Goal: Task Accomplishment & Management: Use online tool/utility

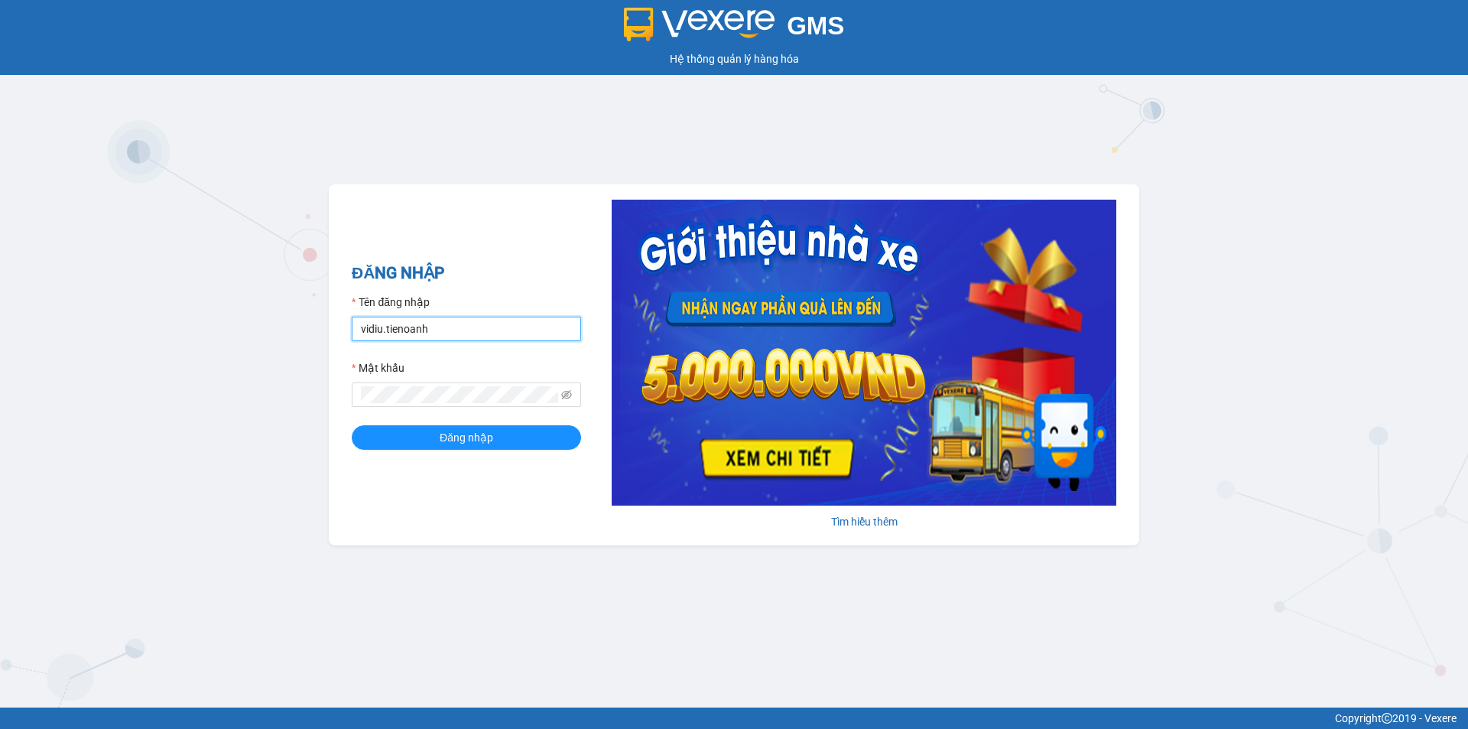
click at [407, 320] on input "vidiu.tienoanh" at bounding box center [466, 328] width 229 height 24
click at [408, 329] on input "vidiu.Q" at bounding box center [466, 328] width 229 height 24
click at [407, 329] on input "vidiu.Q" at bounding box center [466, 328] width 229 height 24
click at [406, 329] on input "vidiu.Q" at bounding box center [466, 328] width 229 height 24
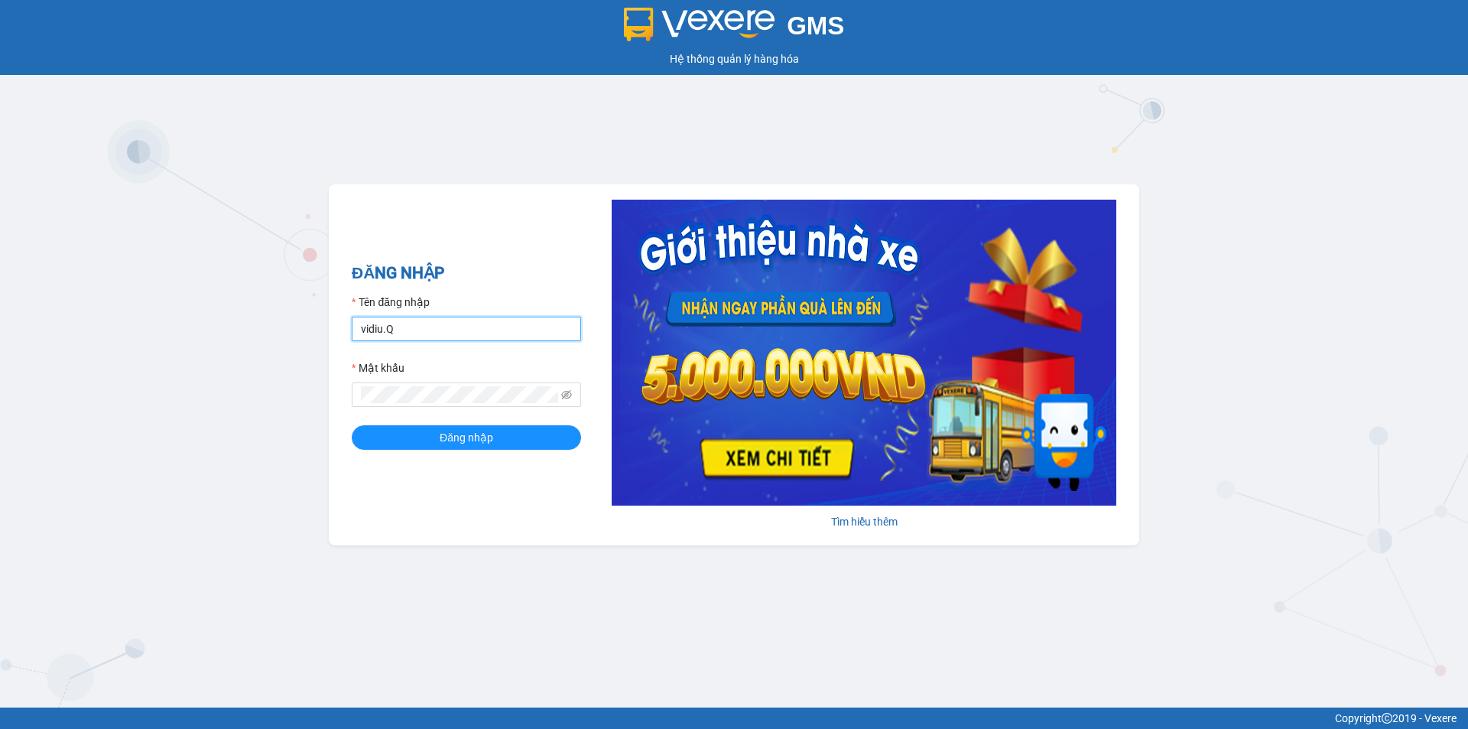
click at [406, 329] on input "vidiu.Q" at bounding box center [466, 328] width 229 height 24
click at [404, 329] on input "vidiu.Q" at bounding box center [466, 328] width 229 height 24
type input "quynhsa.tienoanh"
click at [349, 395] on div "ĐĂNG NHẬP Tên đăng nhập quynhsa.tienoanh Mật khẩu Đăng nhập [PERSON_NAME] thêm" at bounding box center [734, 364] width 810 height 361
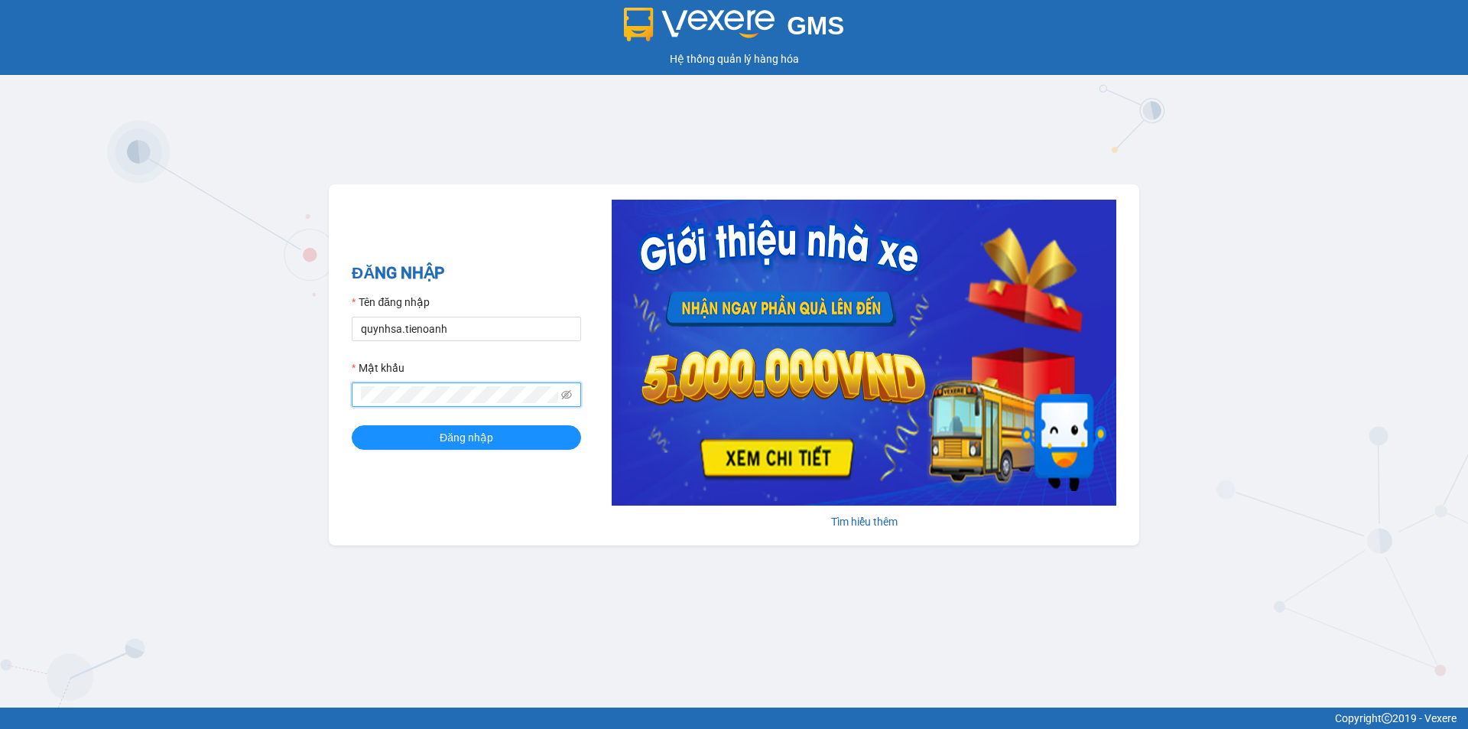
click at [352, 425] on button "Đăng nhập" at bounding box center [466, 437] width 229 height 24
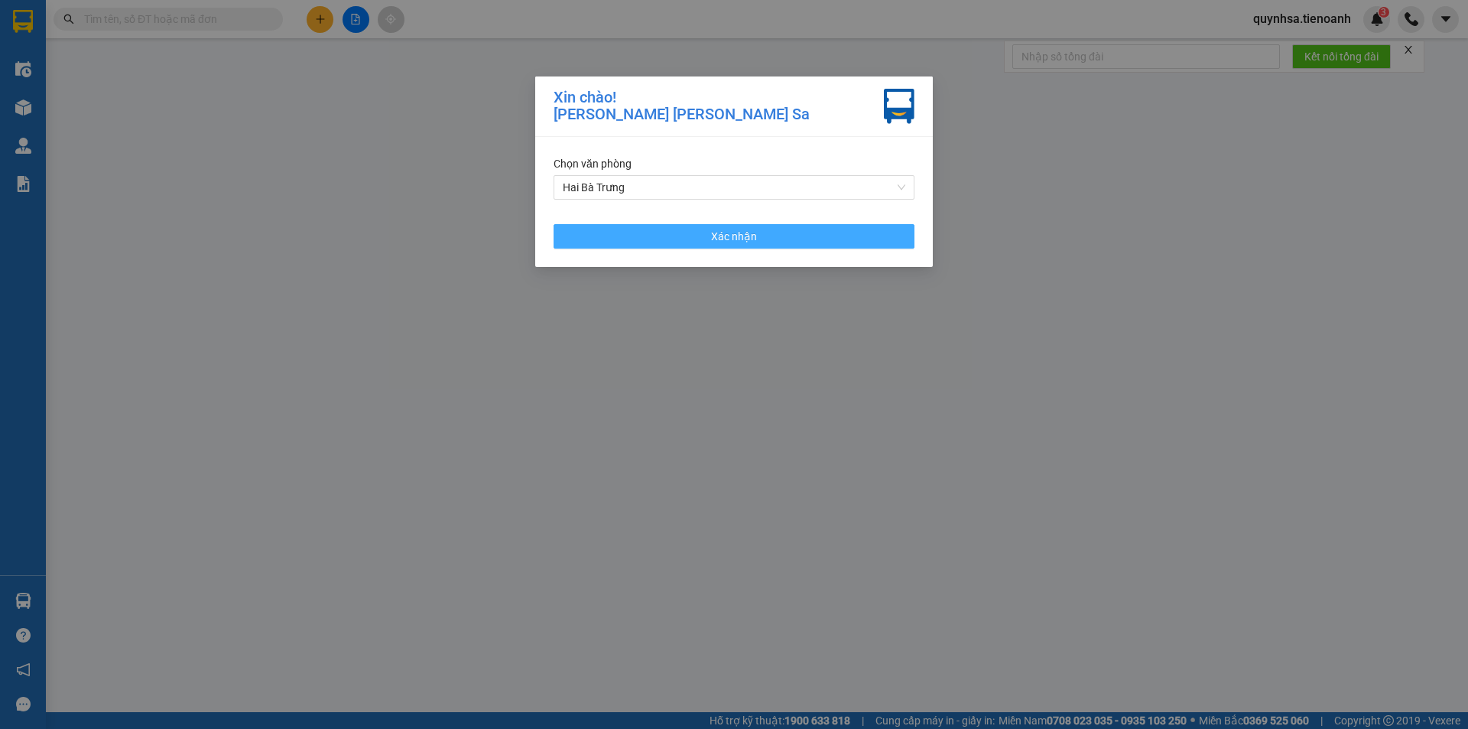
click at [705, 237] on button "Xác nhận" at bounding box center [733, 236] width 361 height 24
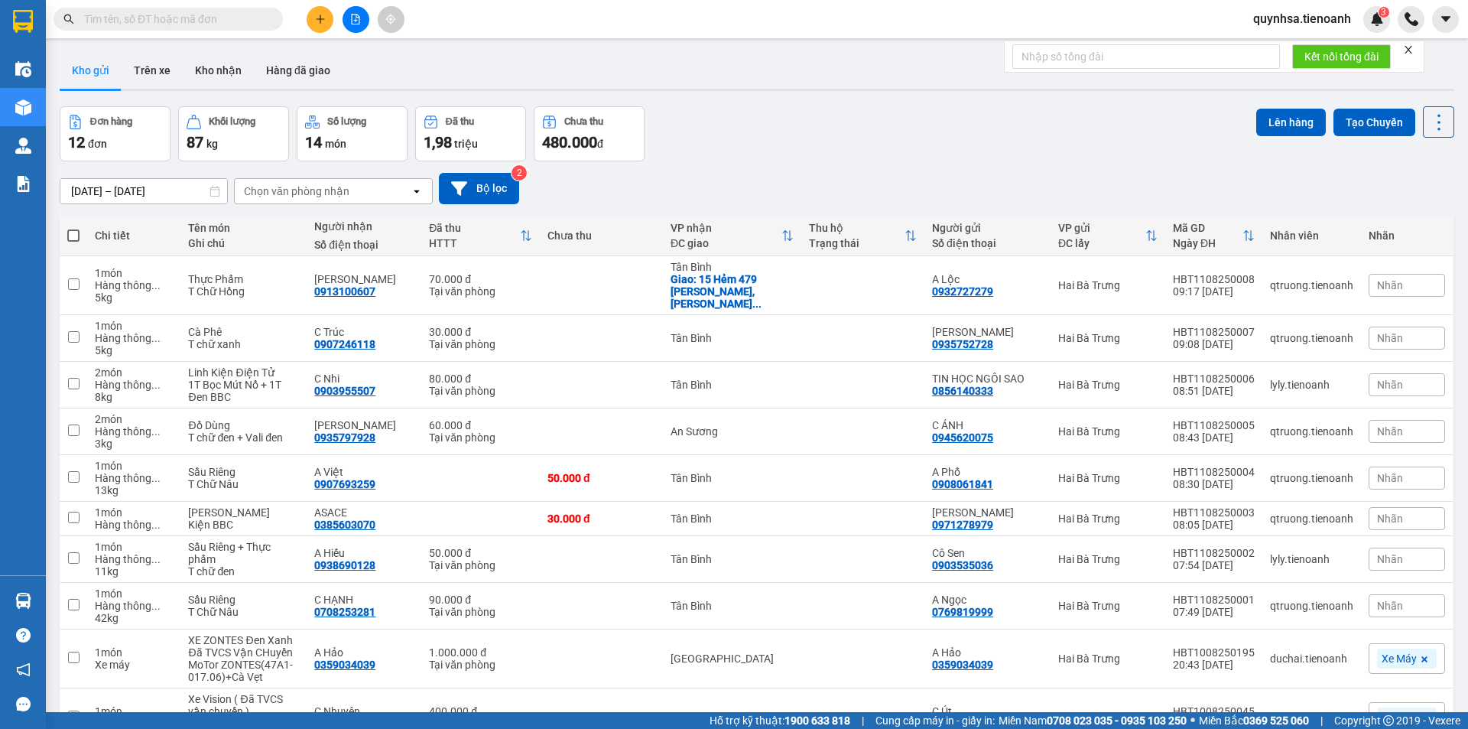
click at [220, 18] on input "text" at bounding box center [174, 19] width 180 height 17
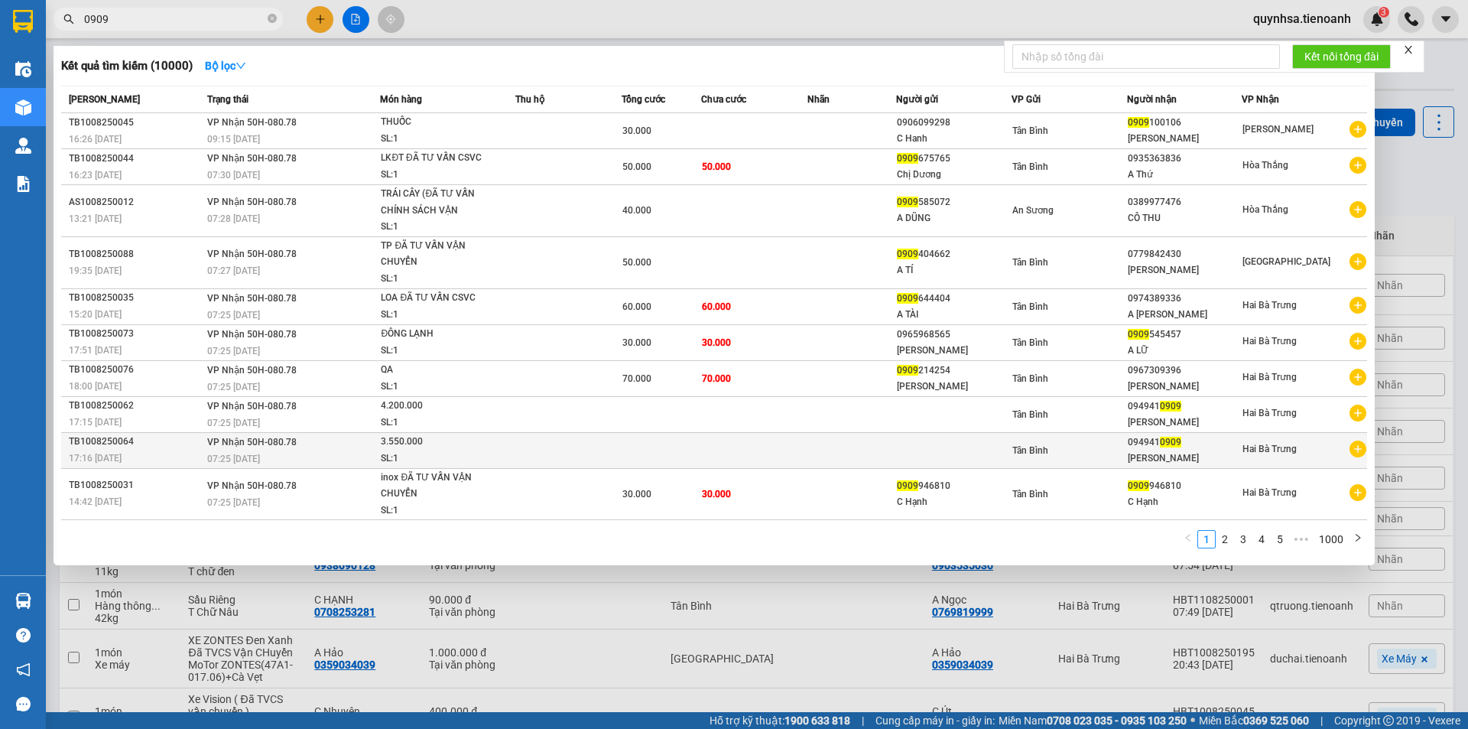
type input "0909"
click at [881, 446] on td at bounding box center [851, 450] width 89 height 36
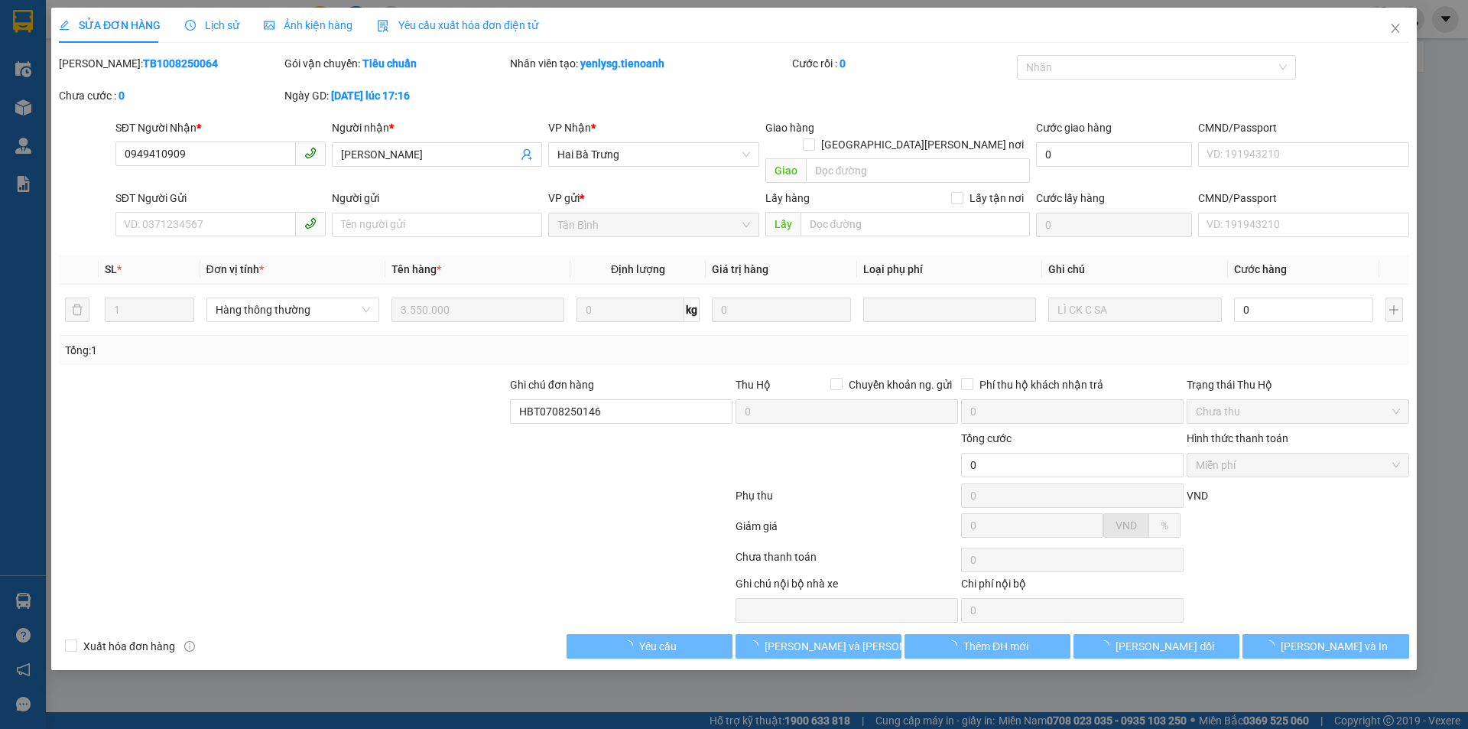
type input "0949410909"
type input "[PERSON_NAME]"
type input "HBT0708250146"
click at [181, 155] on input "0949410909" at bounding box center [205, 153] width 180 height 24
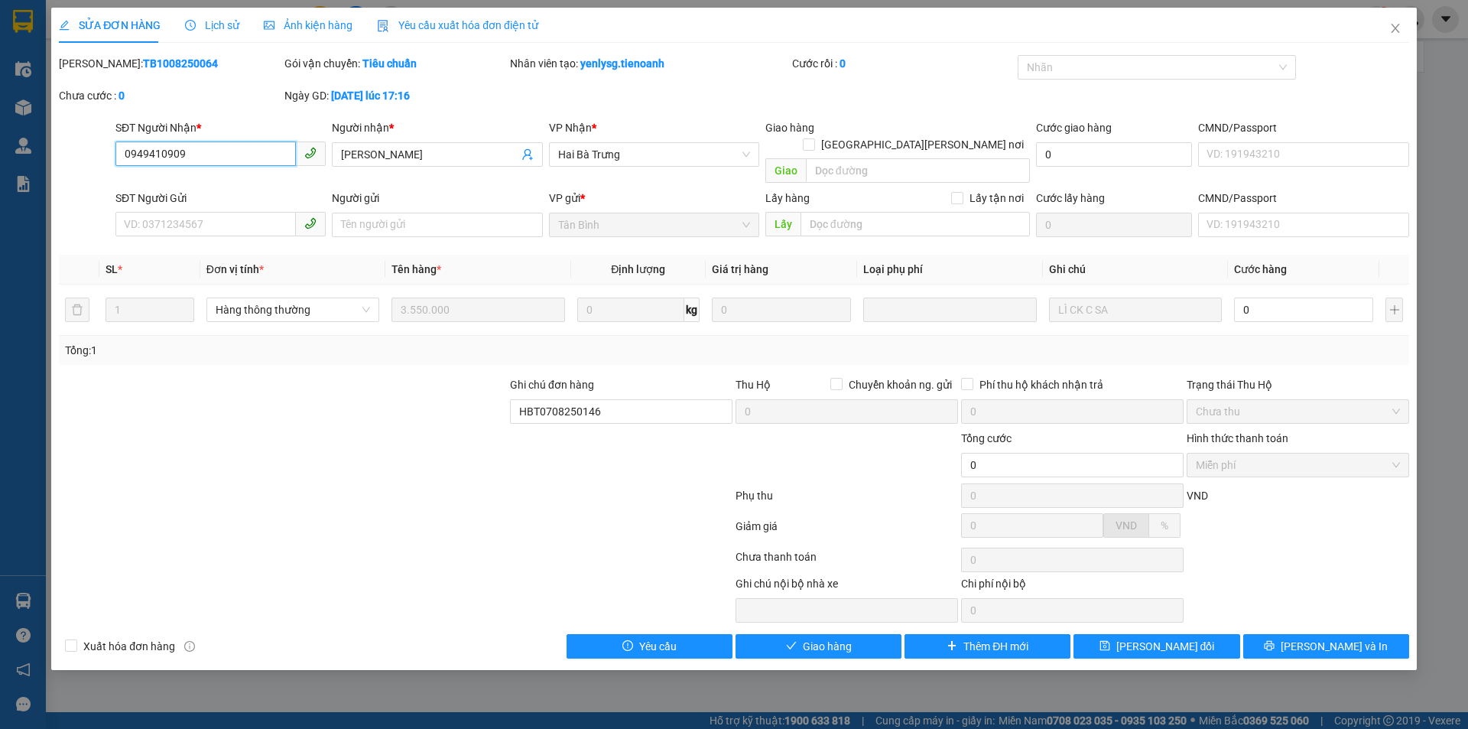
click at [181, 155] on input "0949410909" at bounding box center [205, 153] width 180 height 24
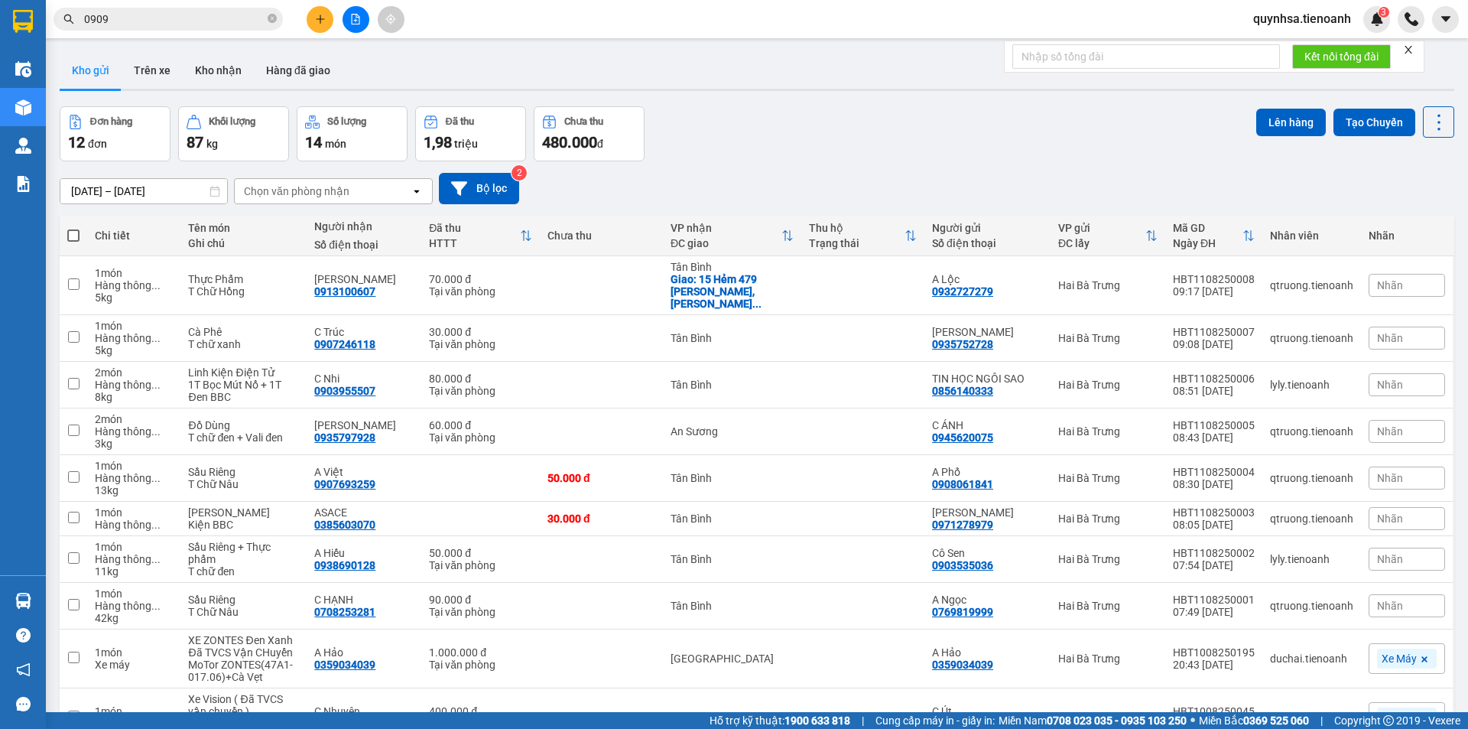
click at [187, 21] on input "0909" at bounding box center [174, 19] width 180 height 17
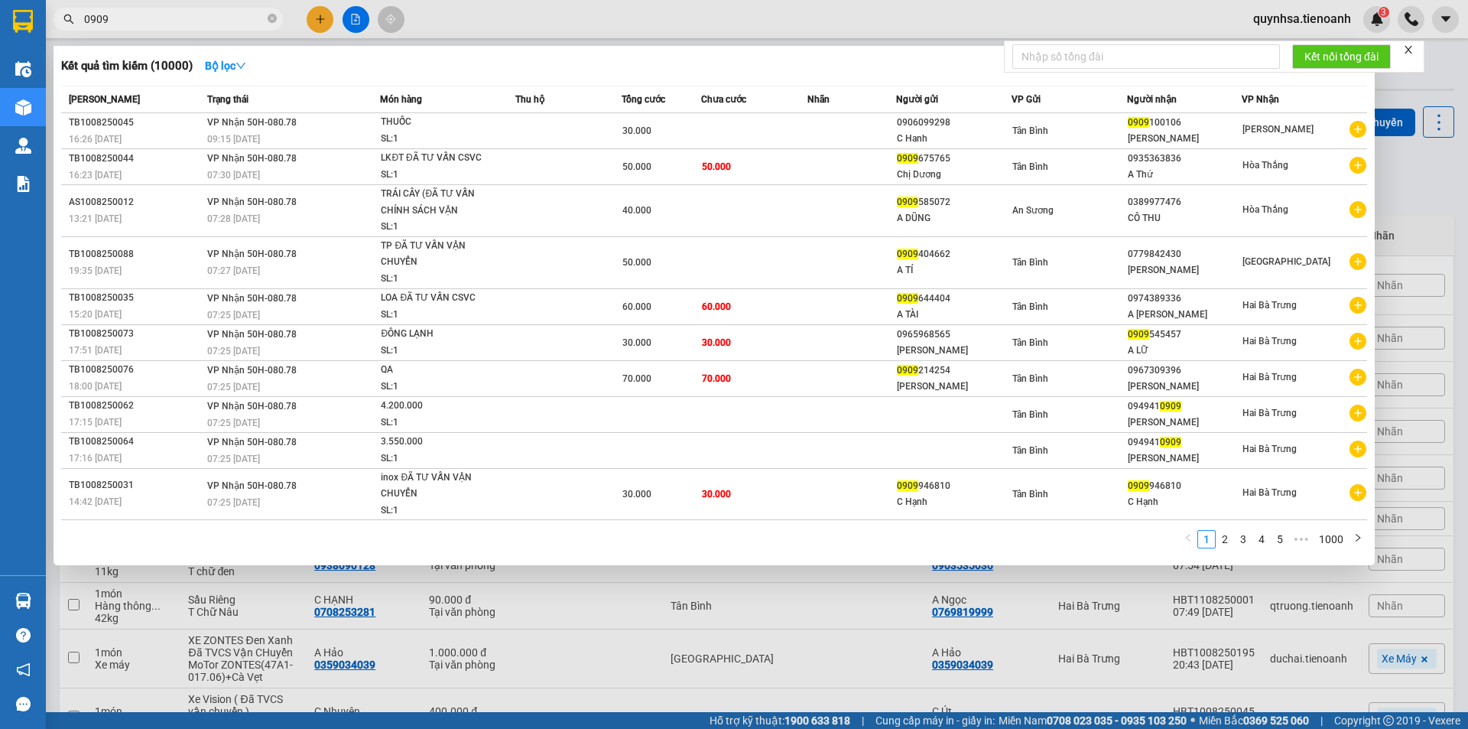
click at [187, 21] on input "0909" at bounding box center [174, 19] width 180 height 17
paste input "094941"
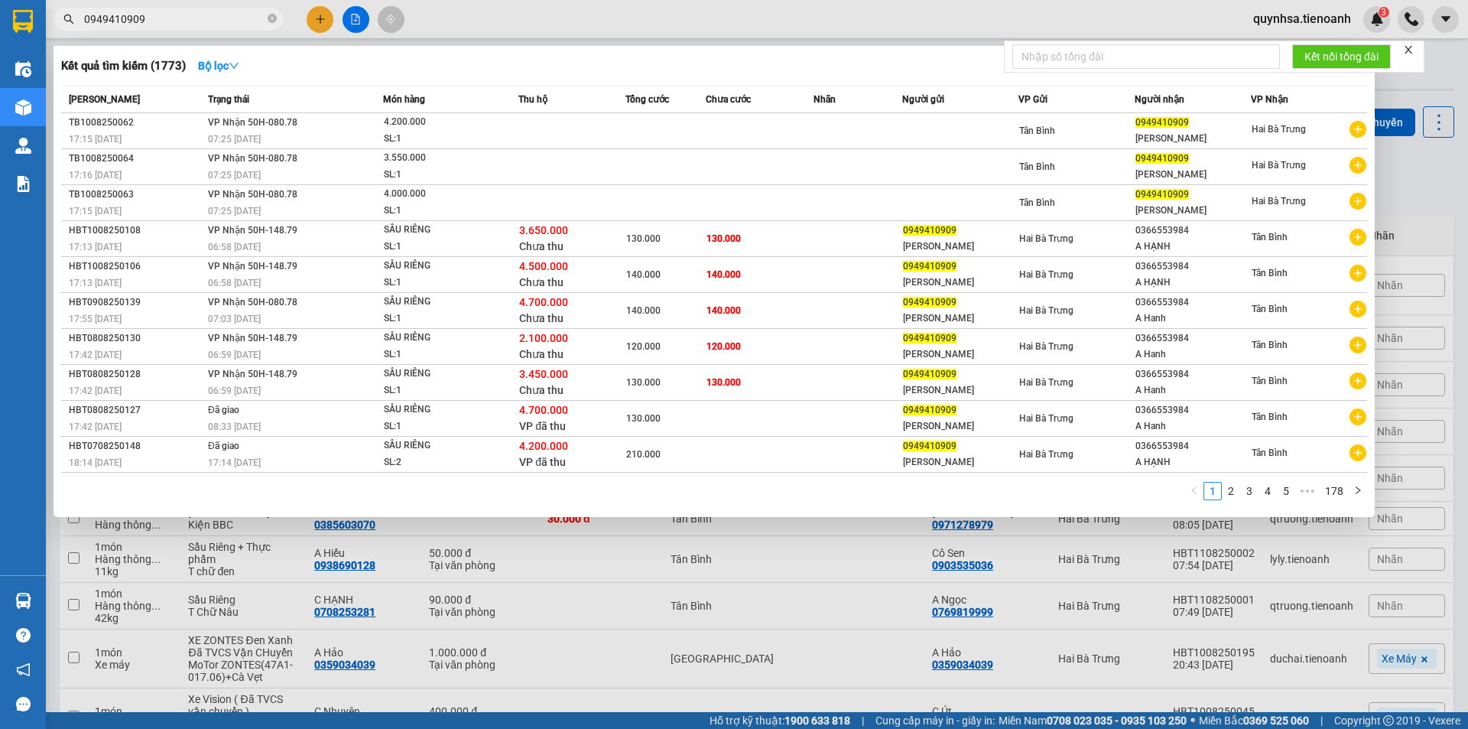
type input "0949410909"
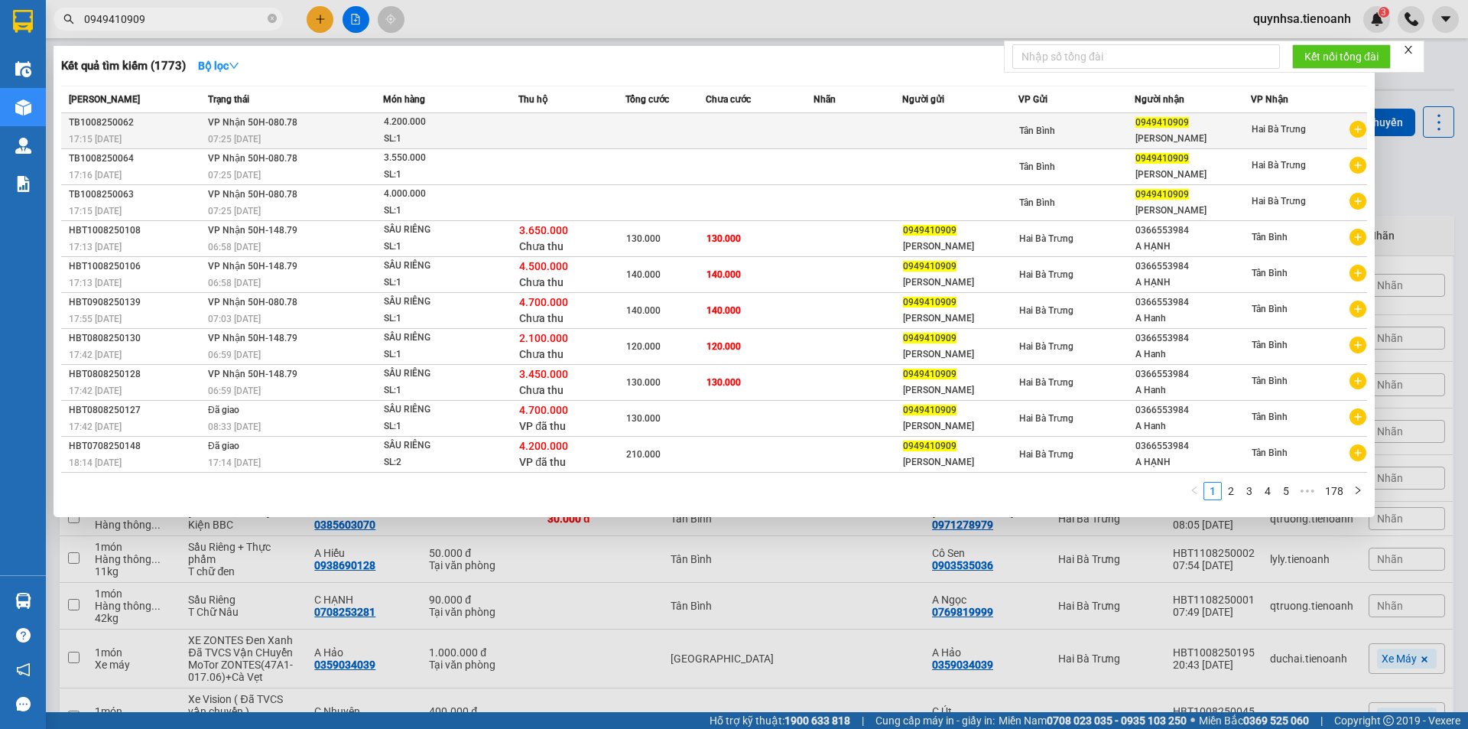
click at [398, 122] on div "4.200.000" at bounding box center [441, 122] width 115 height 17
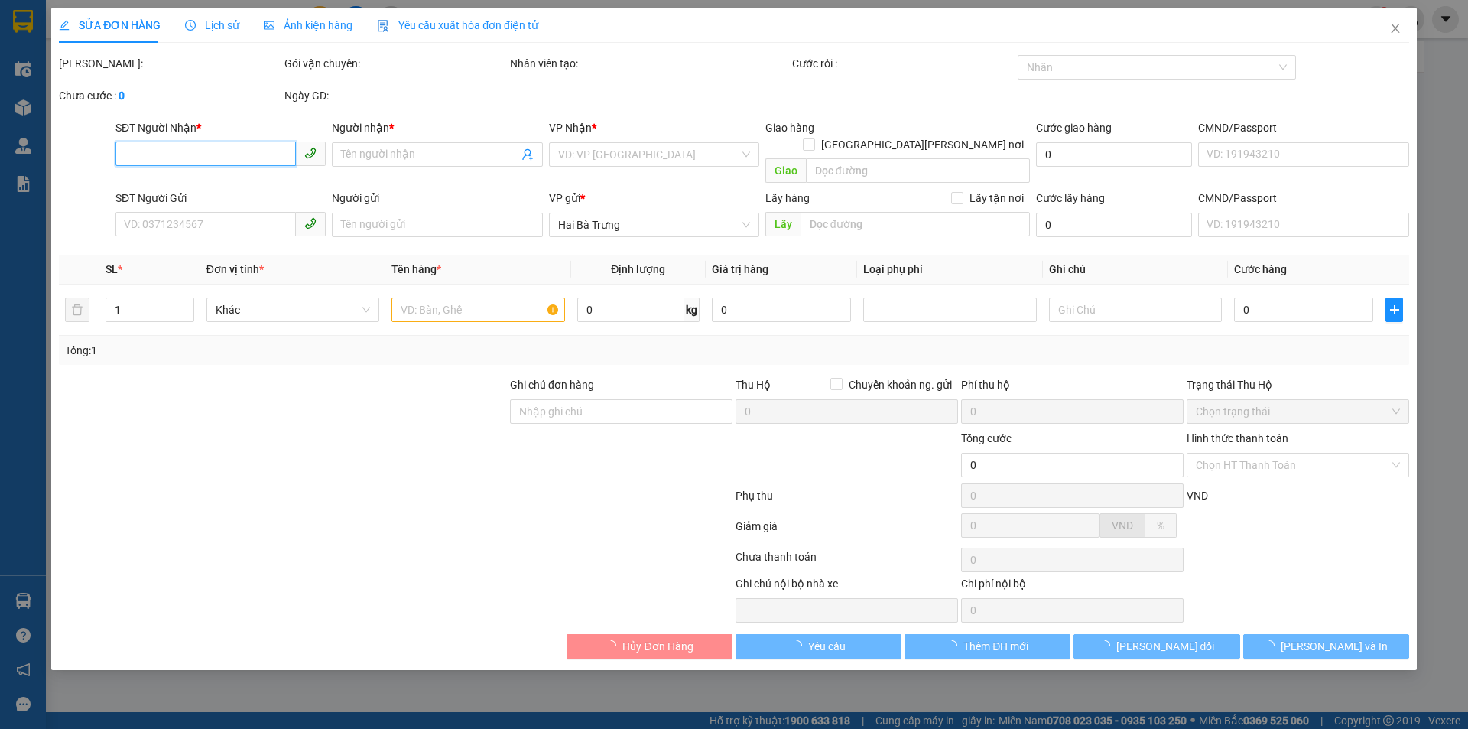
type input "0949410909"
type input "[PERSON_NAME]"
type input "HBT0708250148"
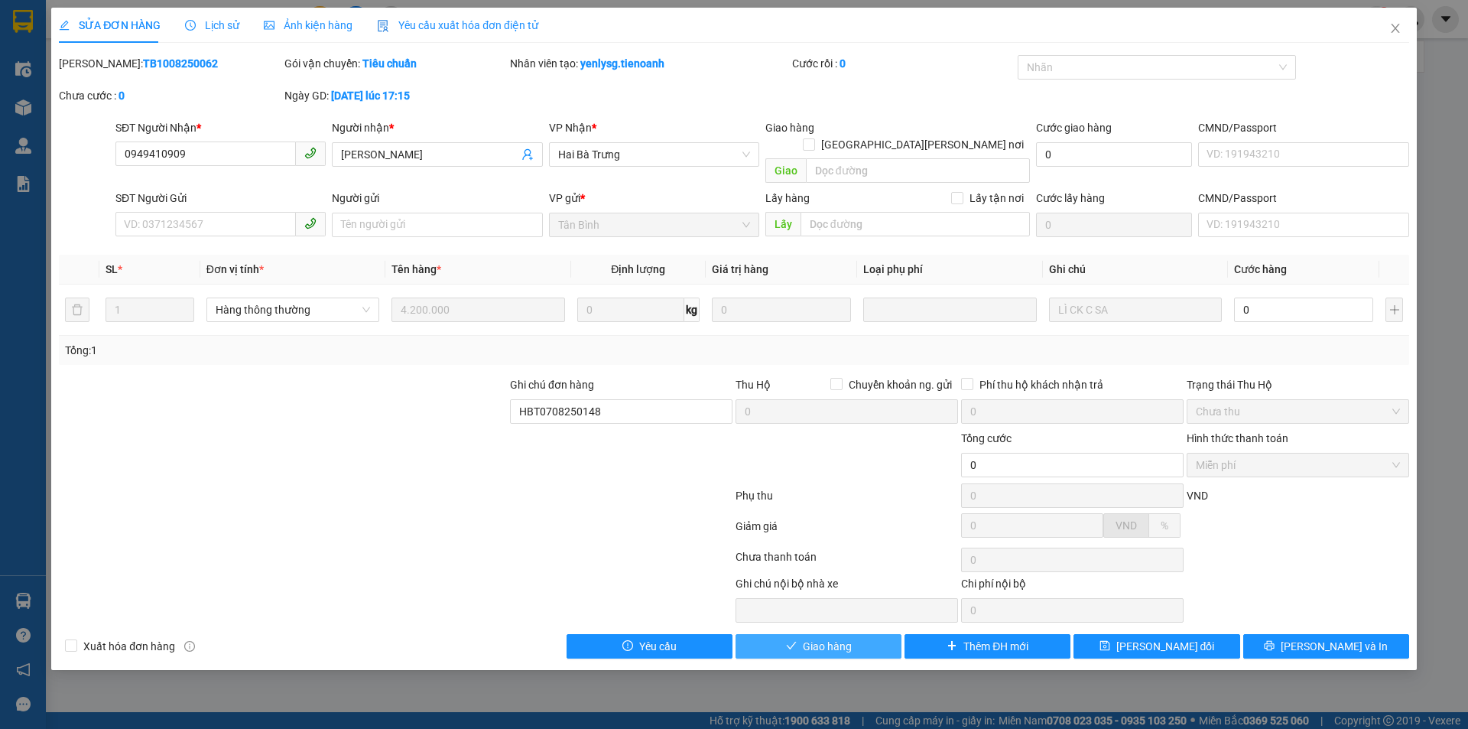
click at [813, 638] on span "Giao hàng" at bounding box center [827, 646] width 49 height 17
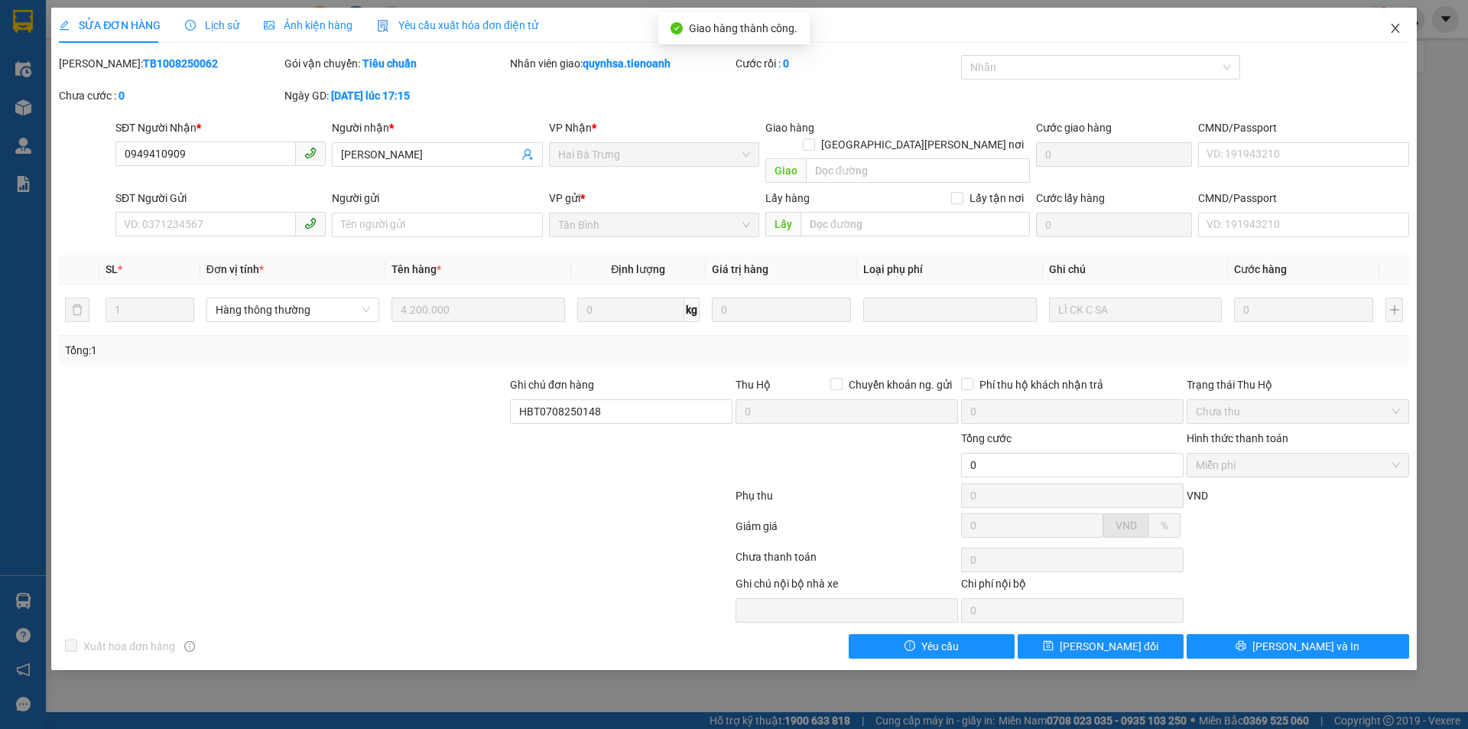
click at [1392, 27] on icon "close" at bounding box center [1395, 28] width 12 height 12
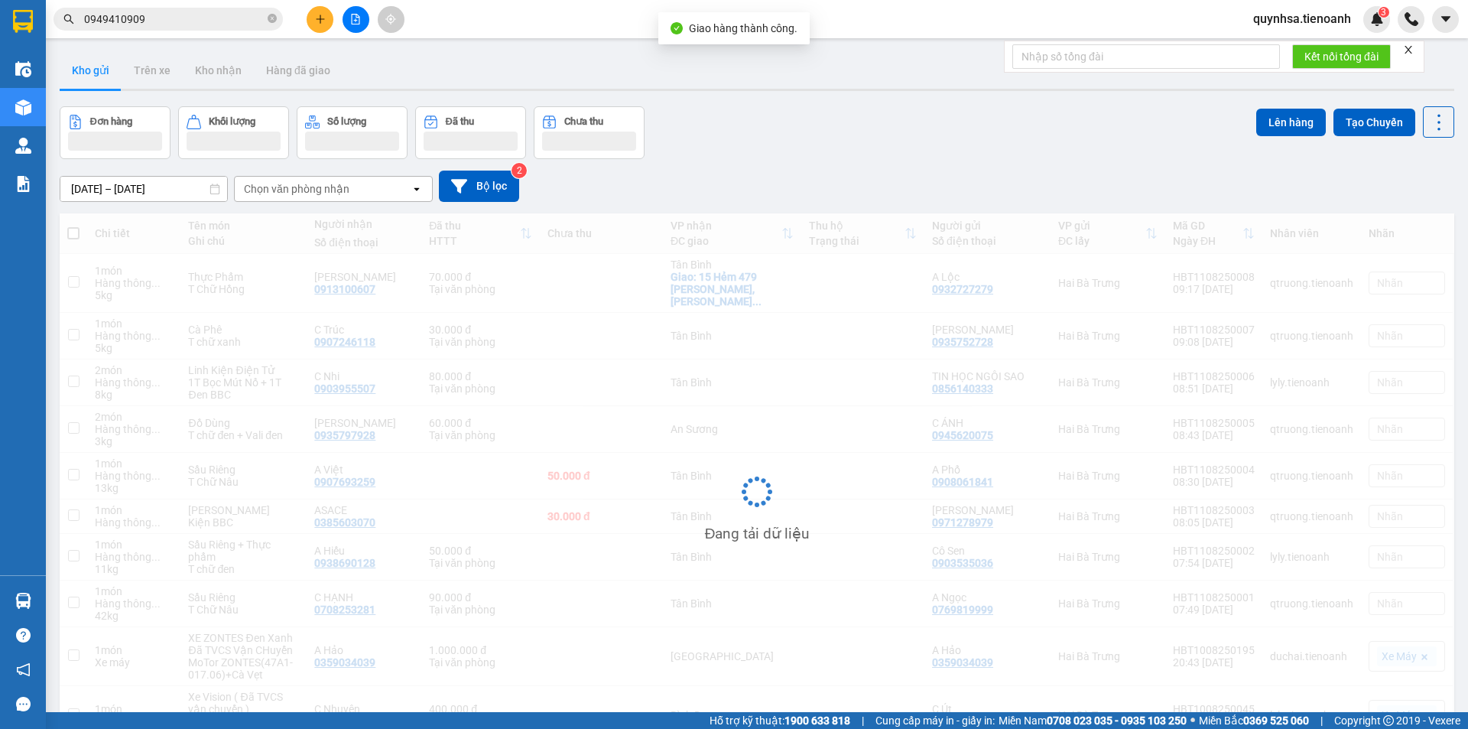
click at [141, 13] on input "0949410909" at bounding box center [174, 19] width 180 height 17
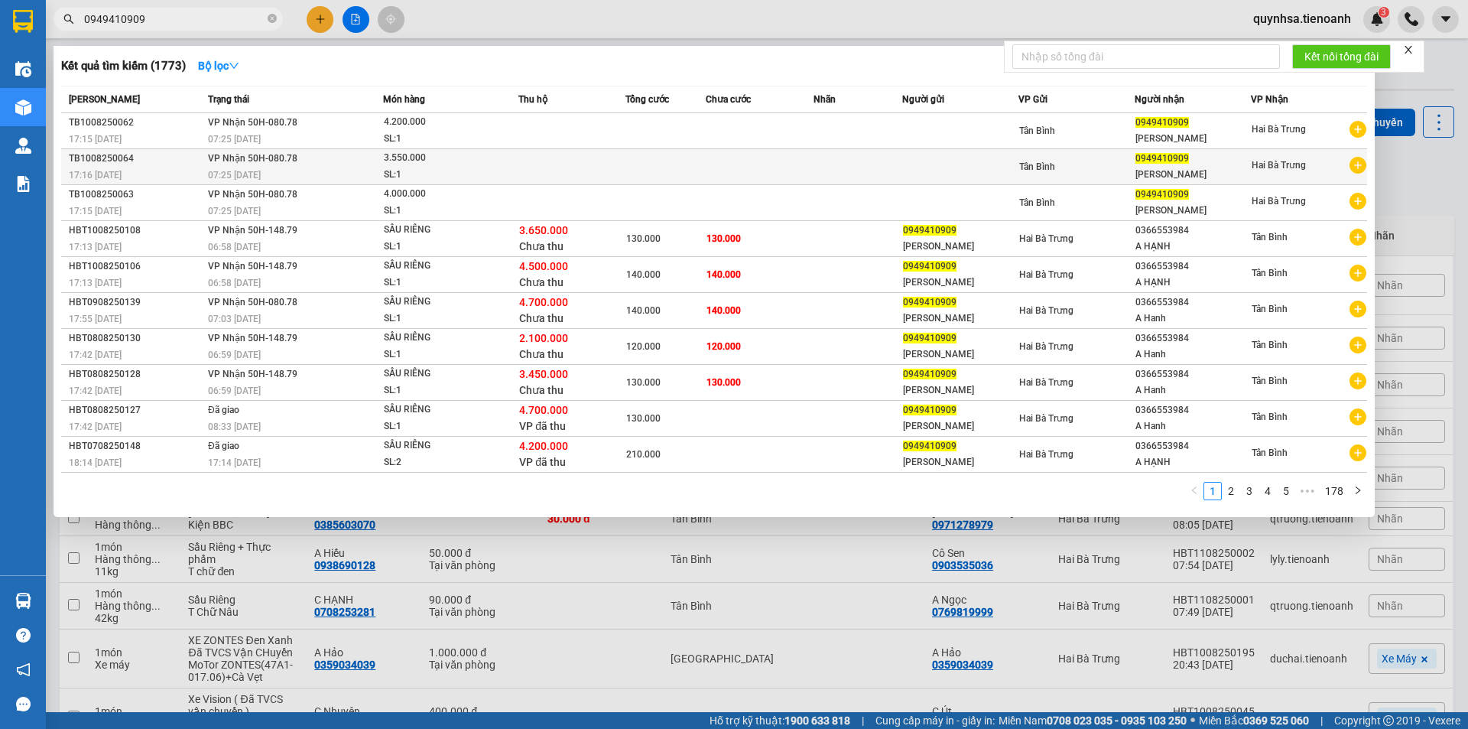
click at [346, 168] on div "07:25 [DATE]" at bounding box center [295, 175] width 174 height 17
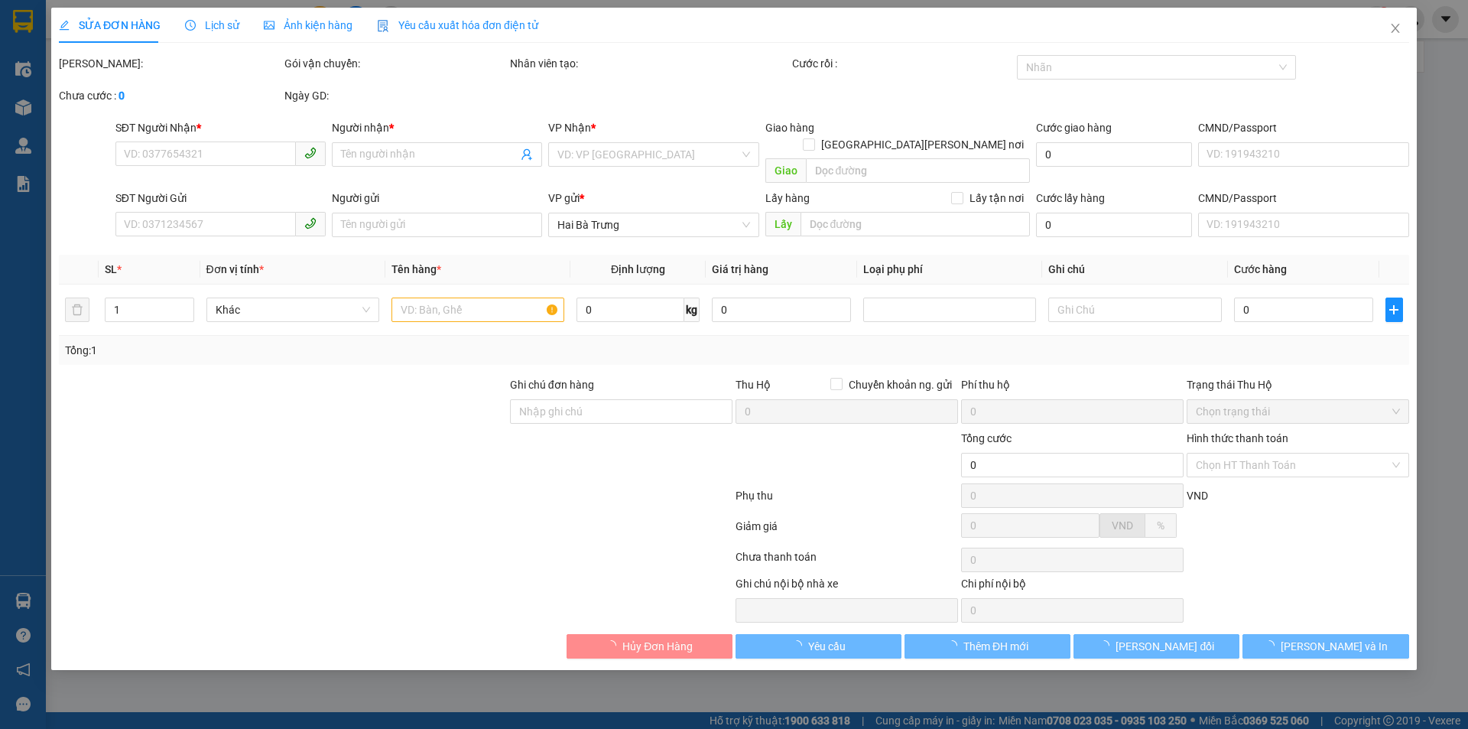
type input "0949410909"
type input "[PERSON_NAME]"
type input "HBT0708250146"
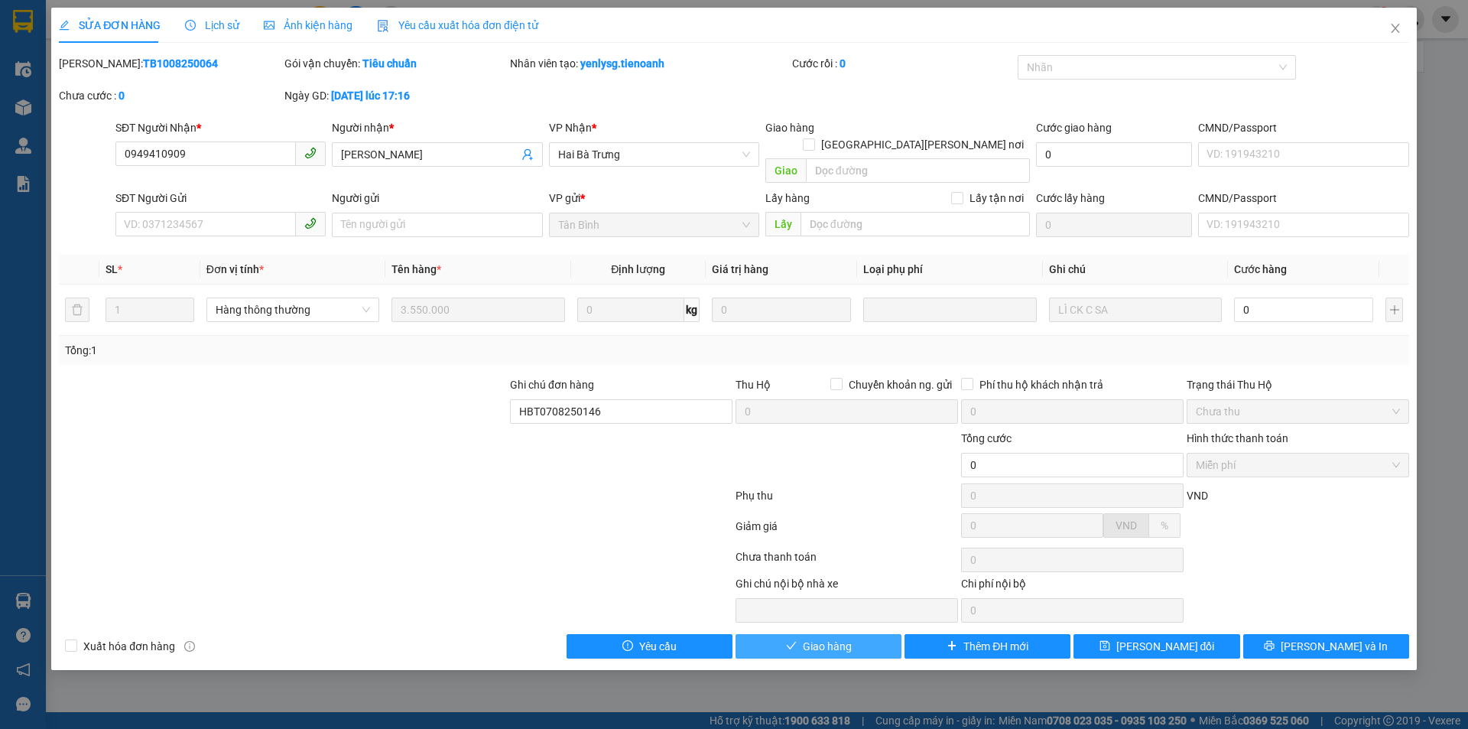
click at [780, 634] on button "Giao hàng" at bounding box center [818, 646] width 166 height 24
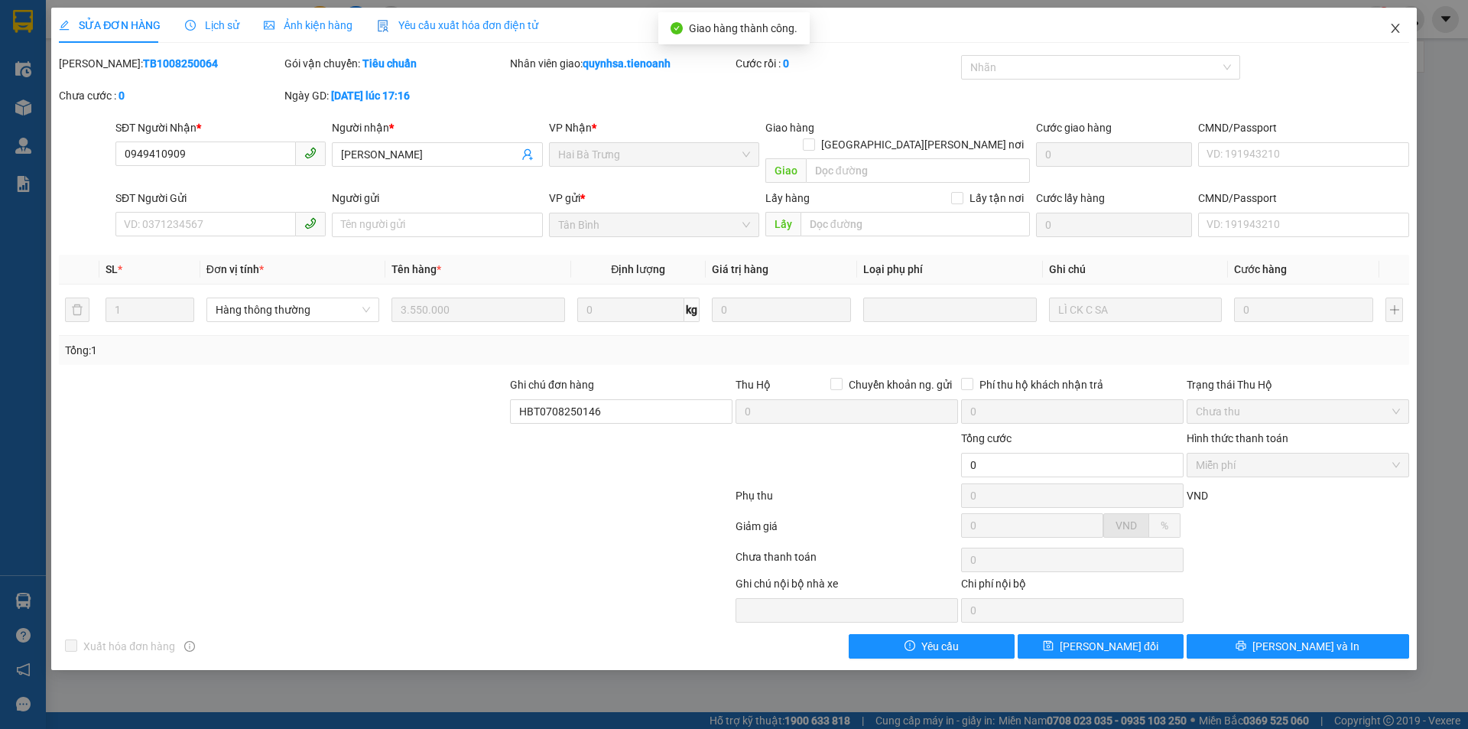
click at [1396, 31] on icon "close" at bounding box center [1395, 28] width 12 height 12
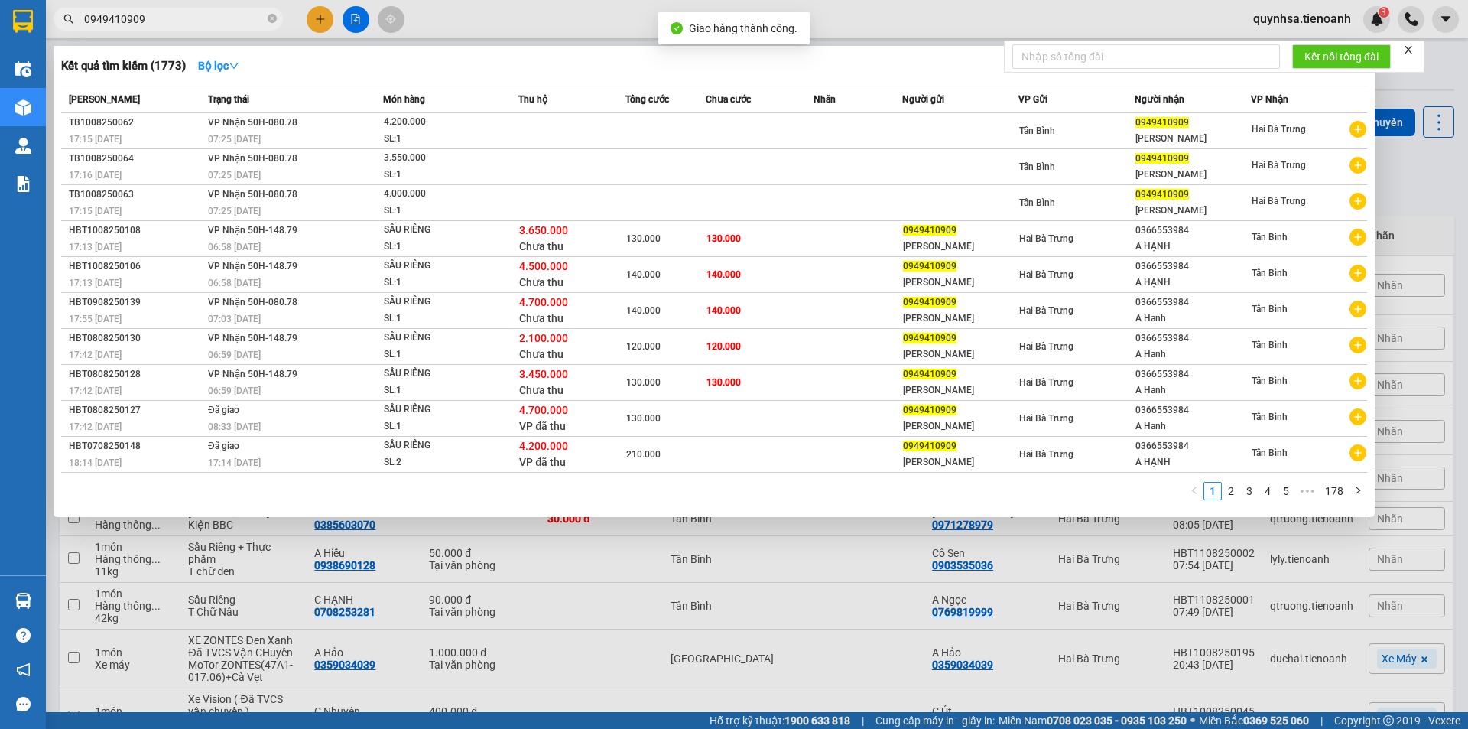
click at [175, 27] on input "0949410909" at bounding box center [174, 19] width 180 height 17
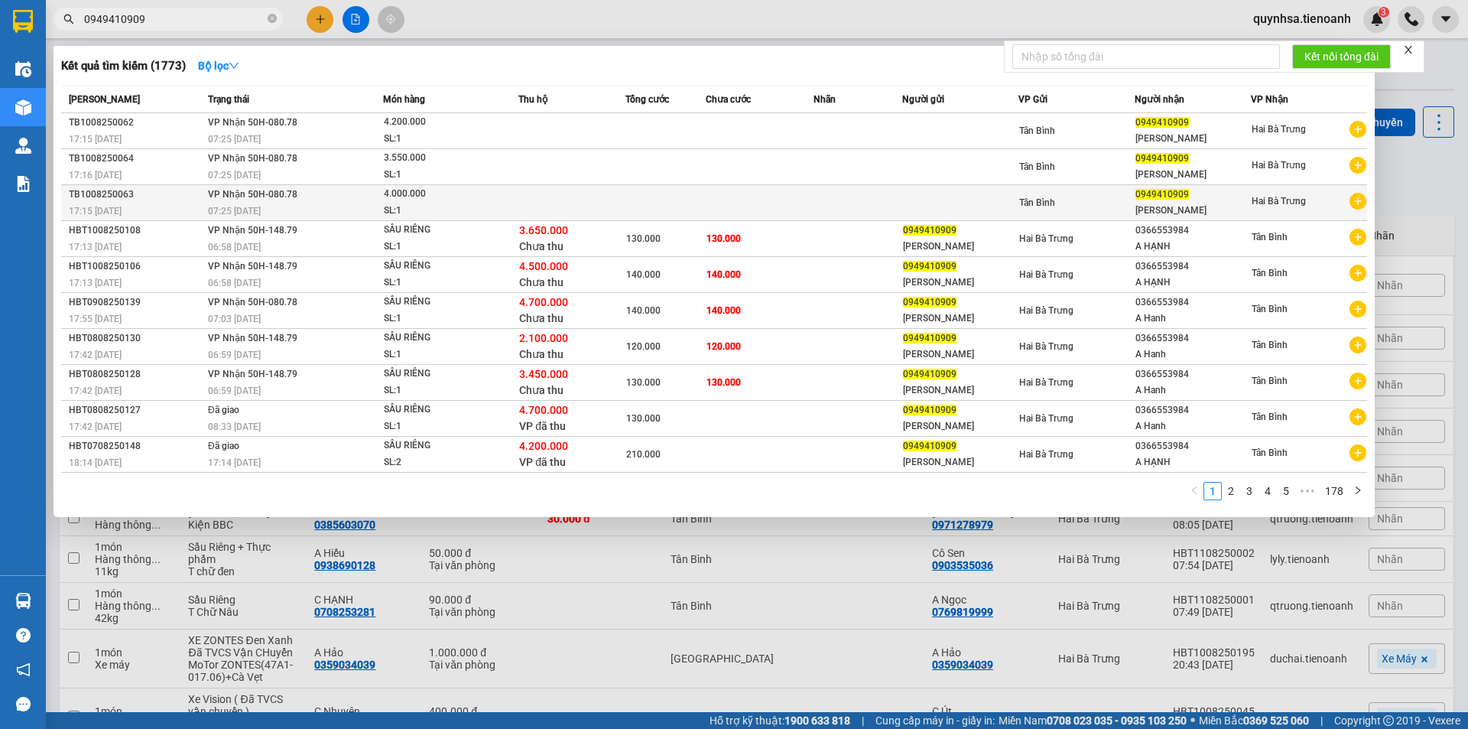
click at [547, 208] on td at bounding box center [571, 203] width 107 height 36
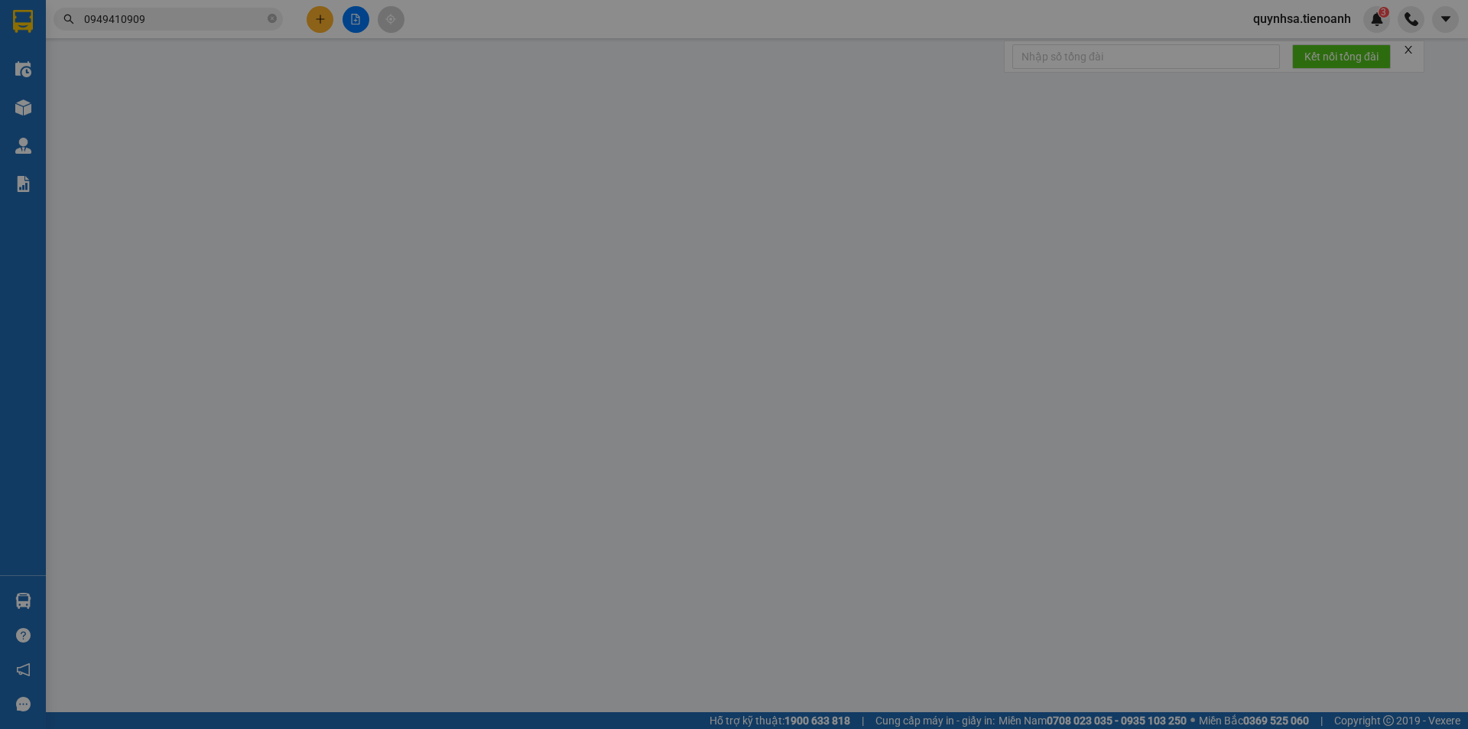
type input "0949410909"
type input "[PERSON_NAME]"
type input "HBT0708250147"
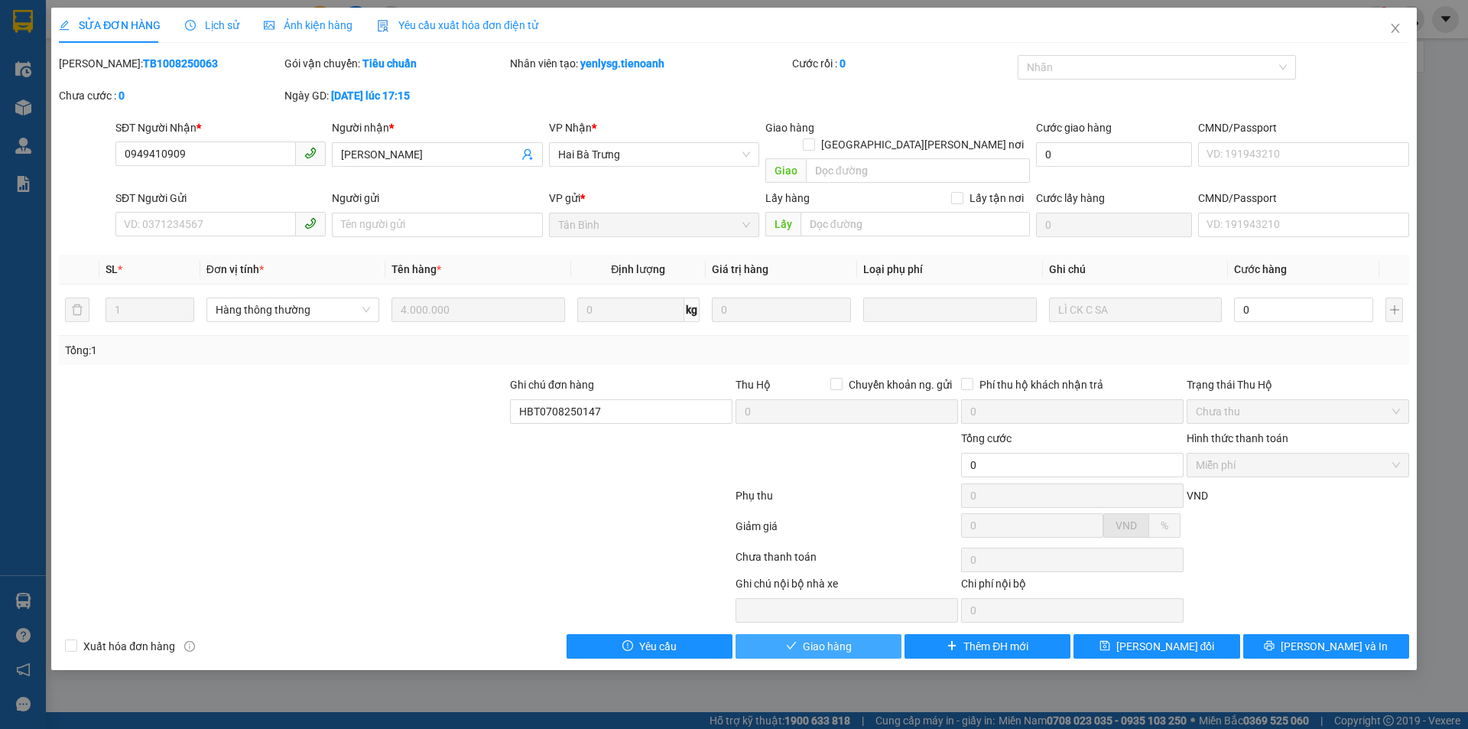
click at [796, 641] on icon "check" at bounding box center [791, 645] width 10 height 8
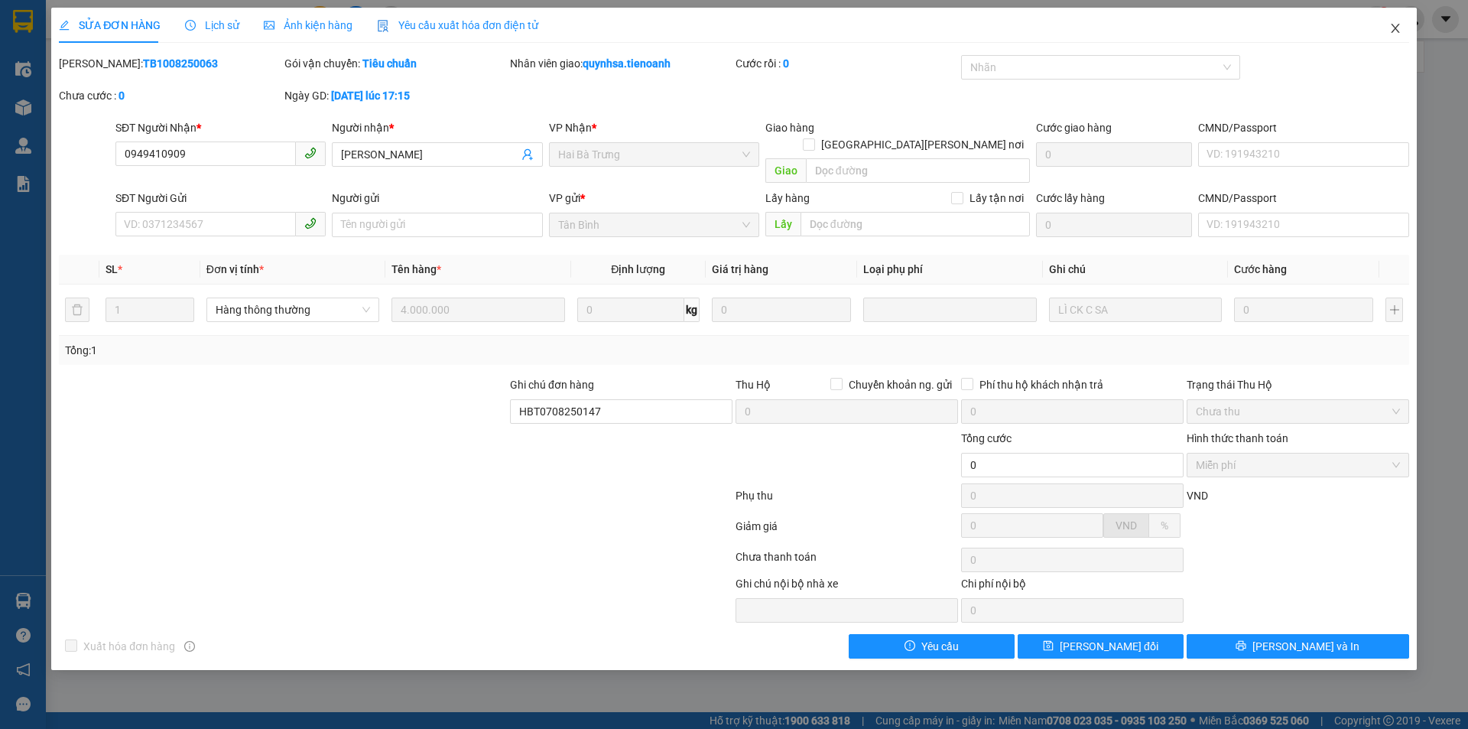
click at [1399, 29] on icon "close" at bounding box center [1395, 28] width 12 height 12
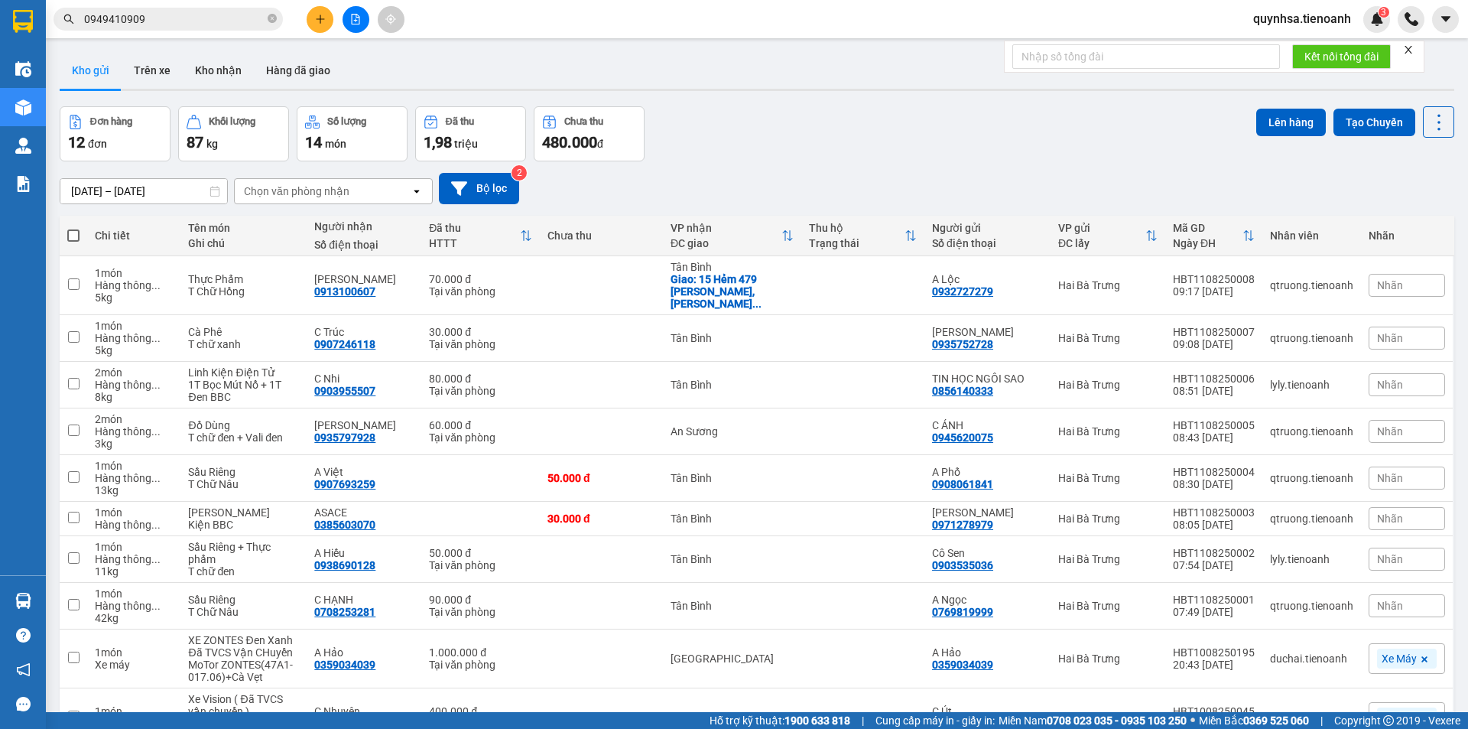
click at [184, 20] on input "0949410909" at bounding box center [174, 19] width 180 height 17
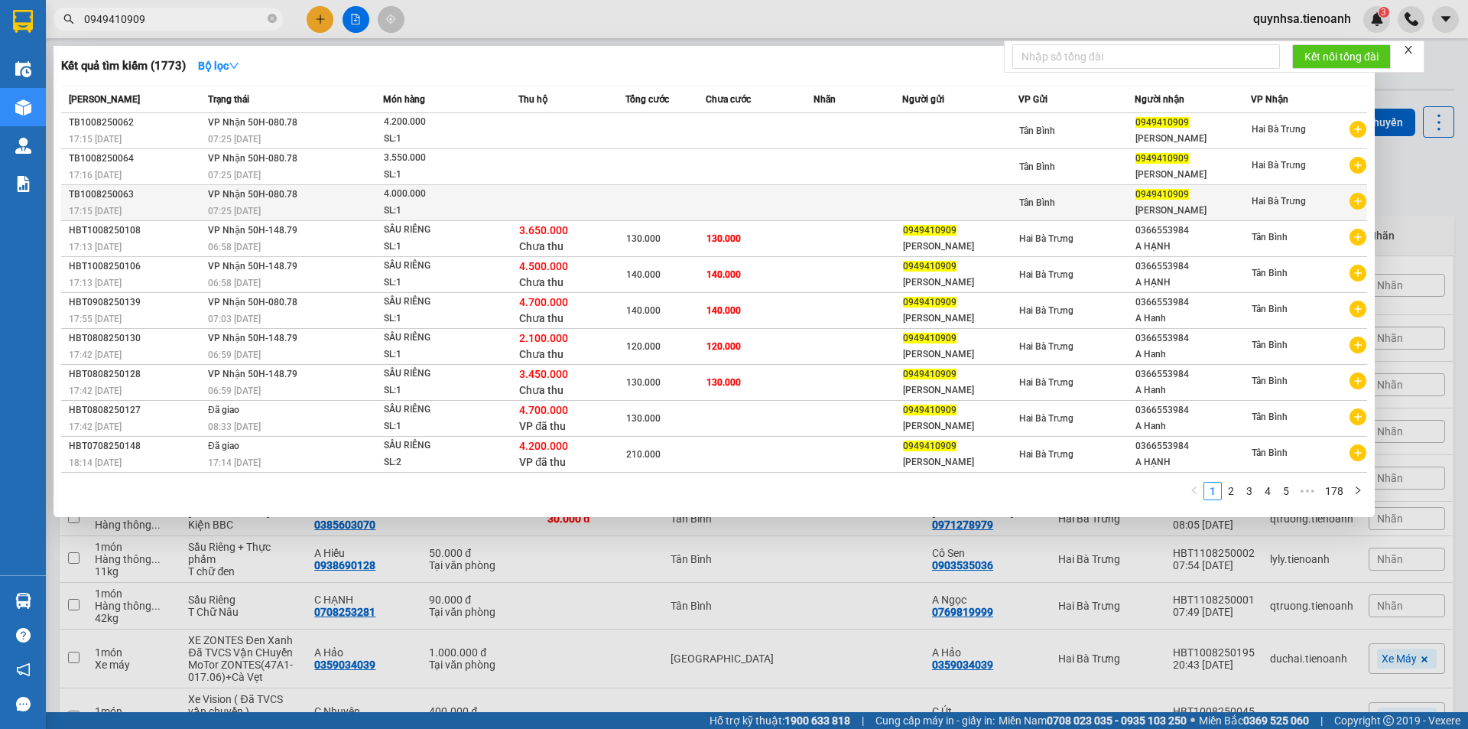
click at [436, 193] on div "4.000.000" at bounding box center [441, 194] width 115 height 17
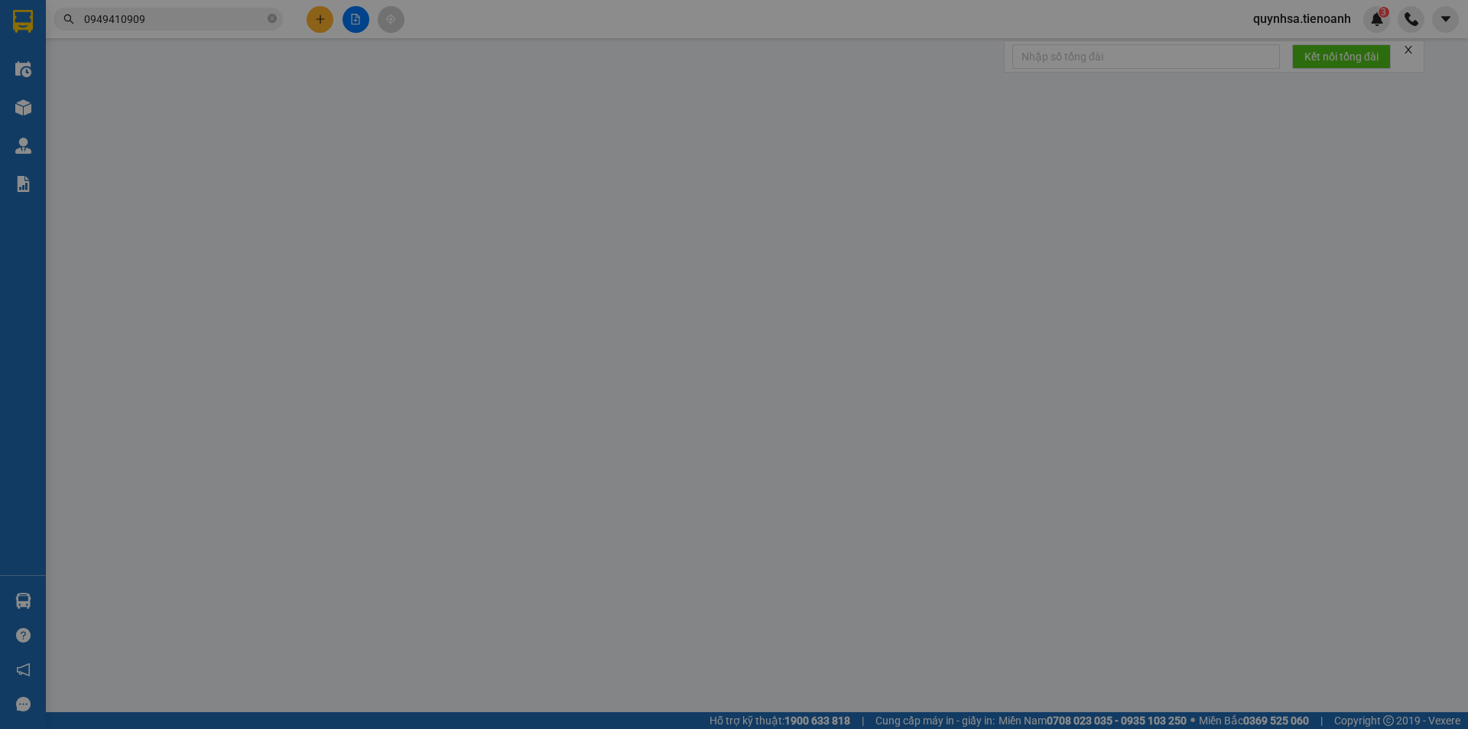
type input "0949410909"
type input "[PERSON_NAME]"
type input "HBT0708250147"
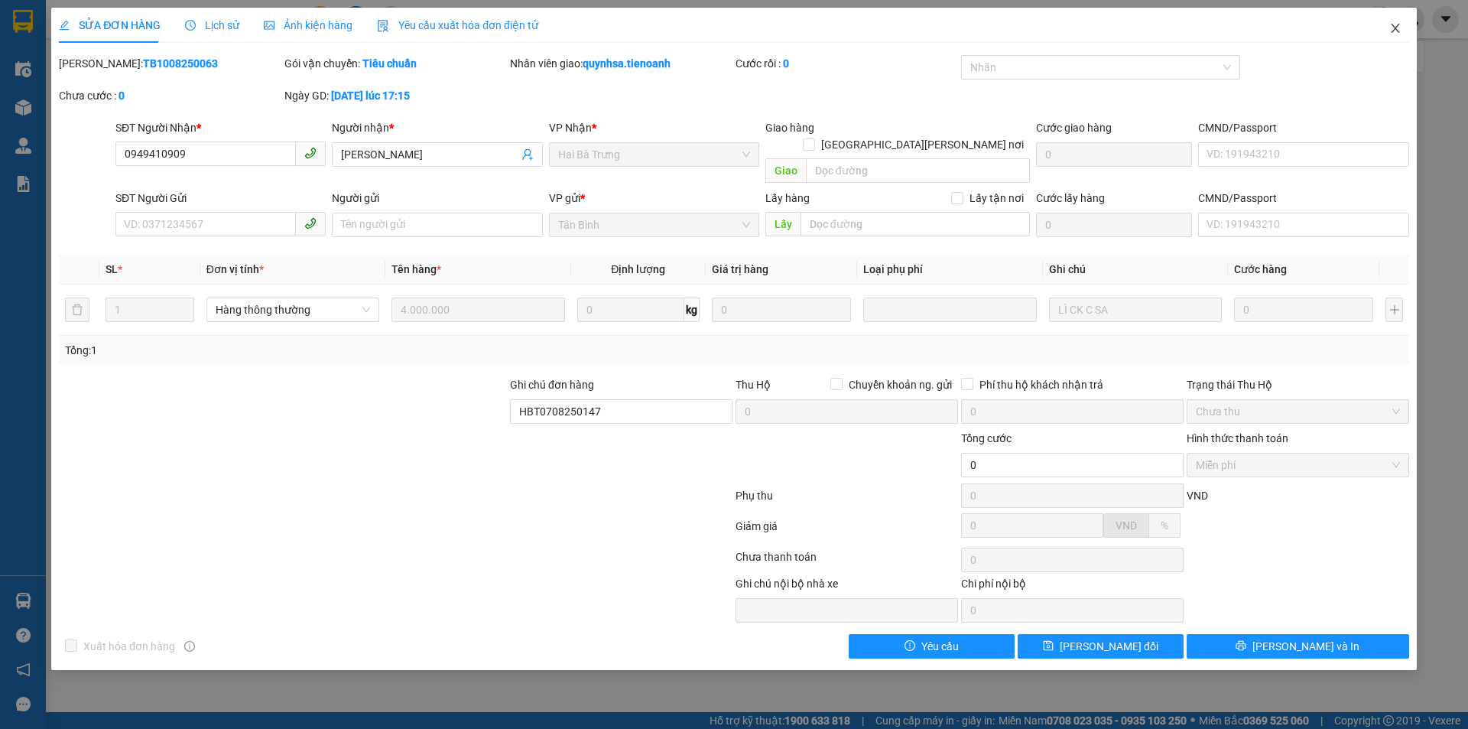
click at [1400, 30] on icon "close" at bounding box center [1395, 28] width 12 height 12
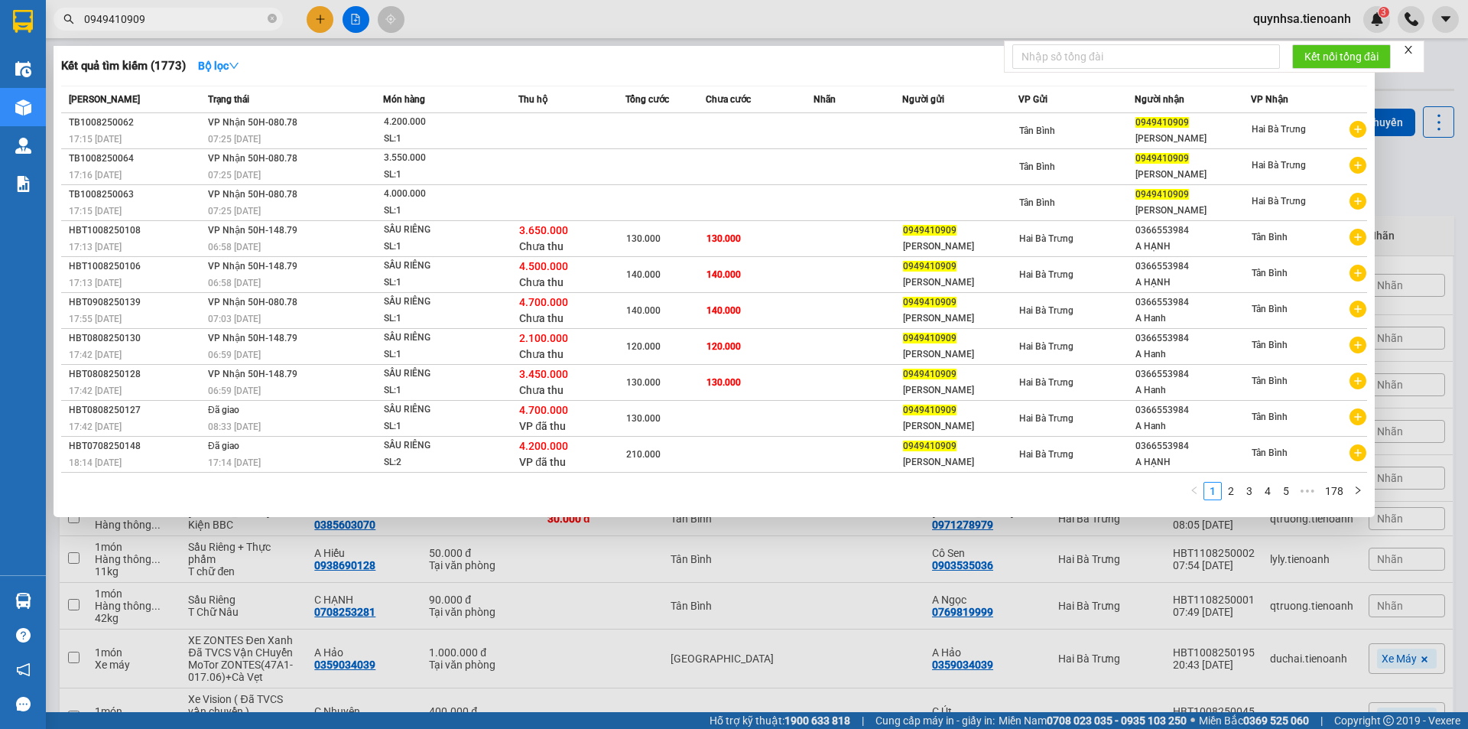
click at [211, 19] on input "0949410909" at bounding box center [174, 19] width 180 height 17
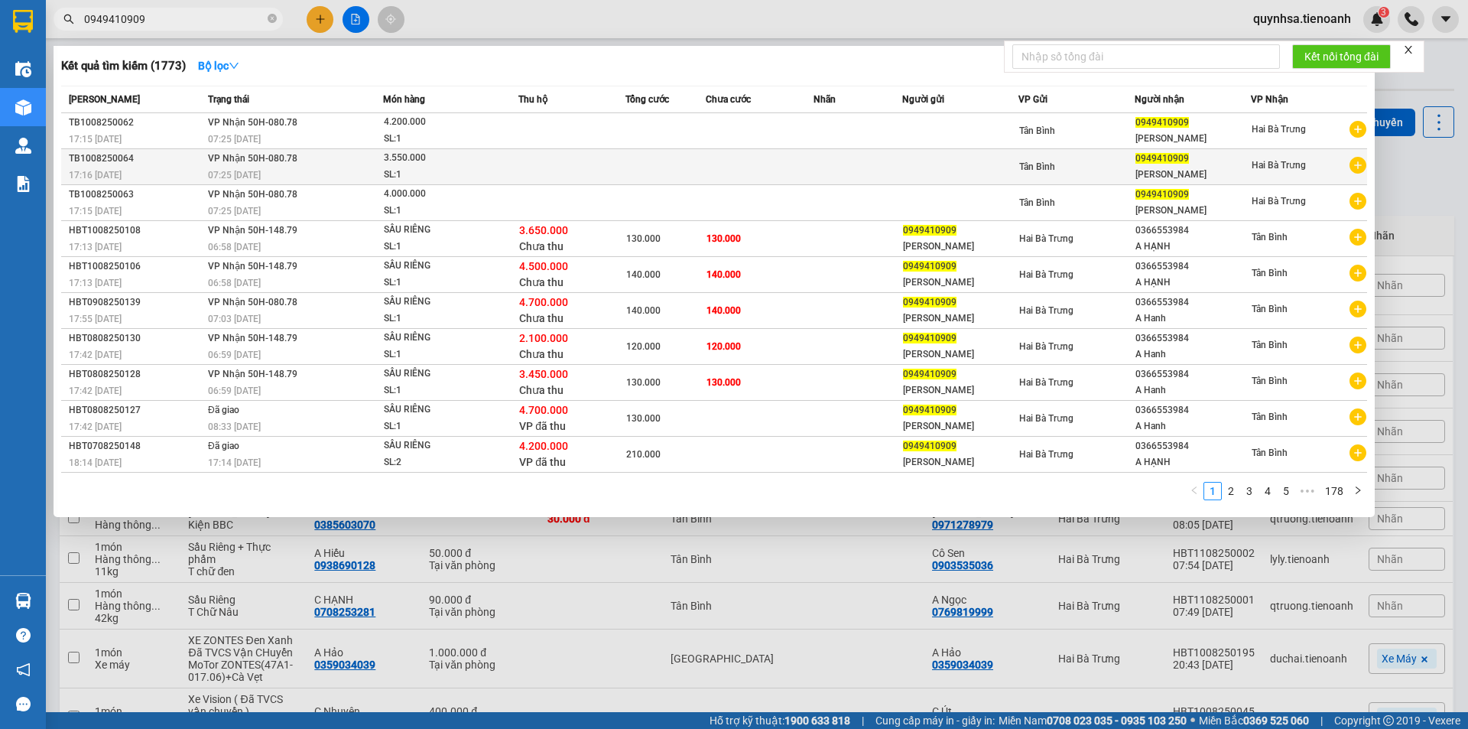
click at [449, 167] on div "SL: 1" at bounding box center [441, 175] width 115 height 17
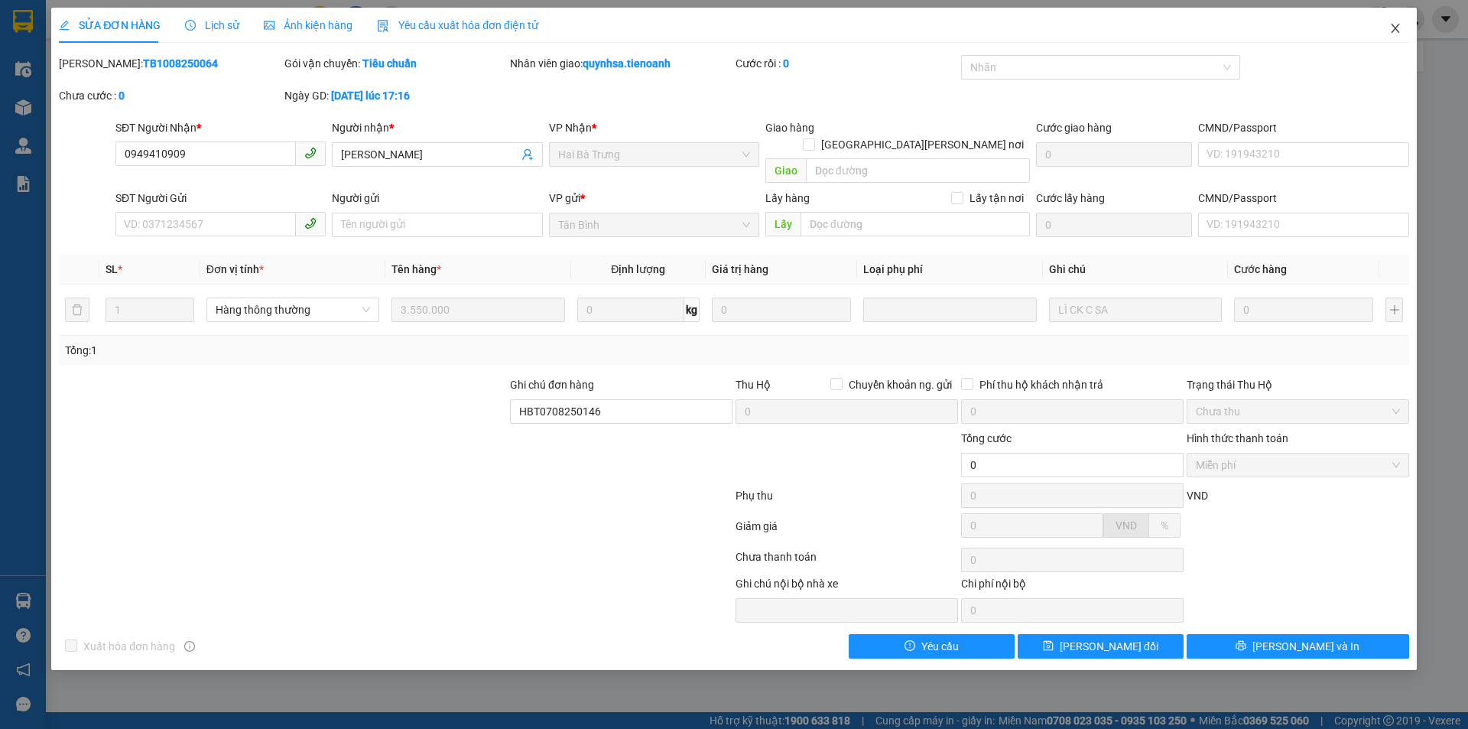
click at [1397, 23] on icon "close" at bounding box center [1395, 28] width 12 height 12
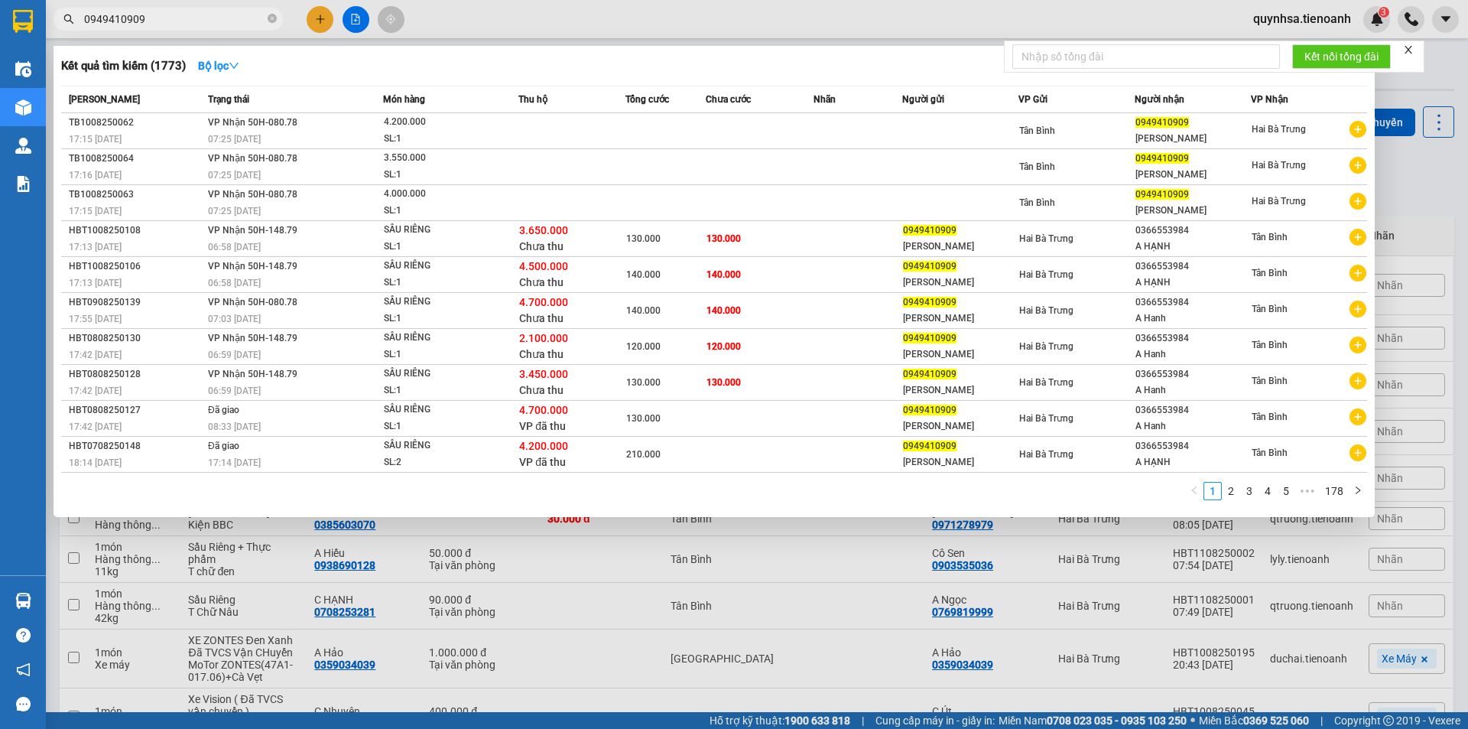
click at [182, 21] on input "0949410909" at bounding box center [174, 19] width 180 height 17
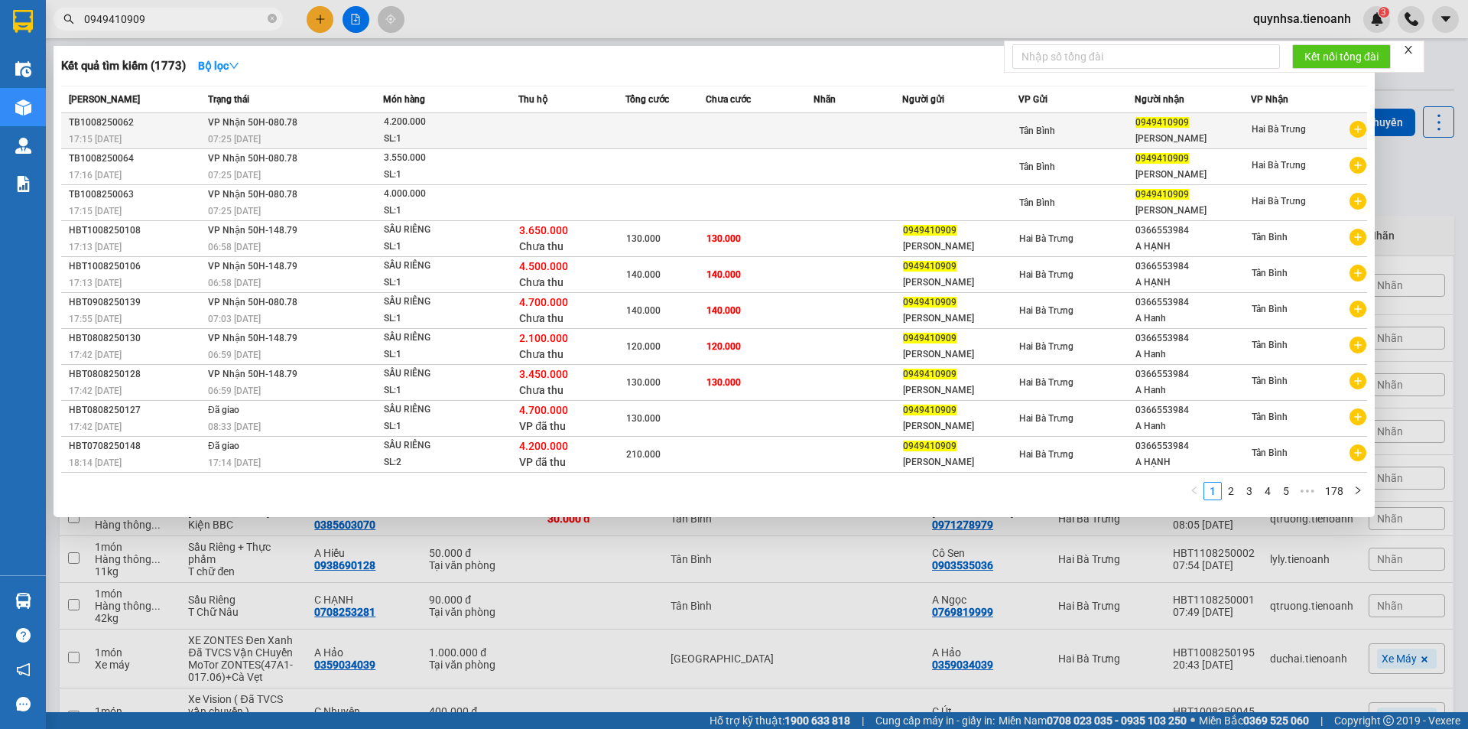
click at [437, 132] on div "SL: 1" at bounding box center [441, 139] width 115 height 17
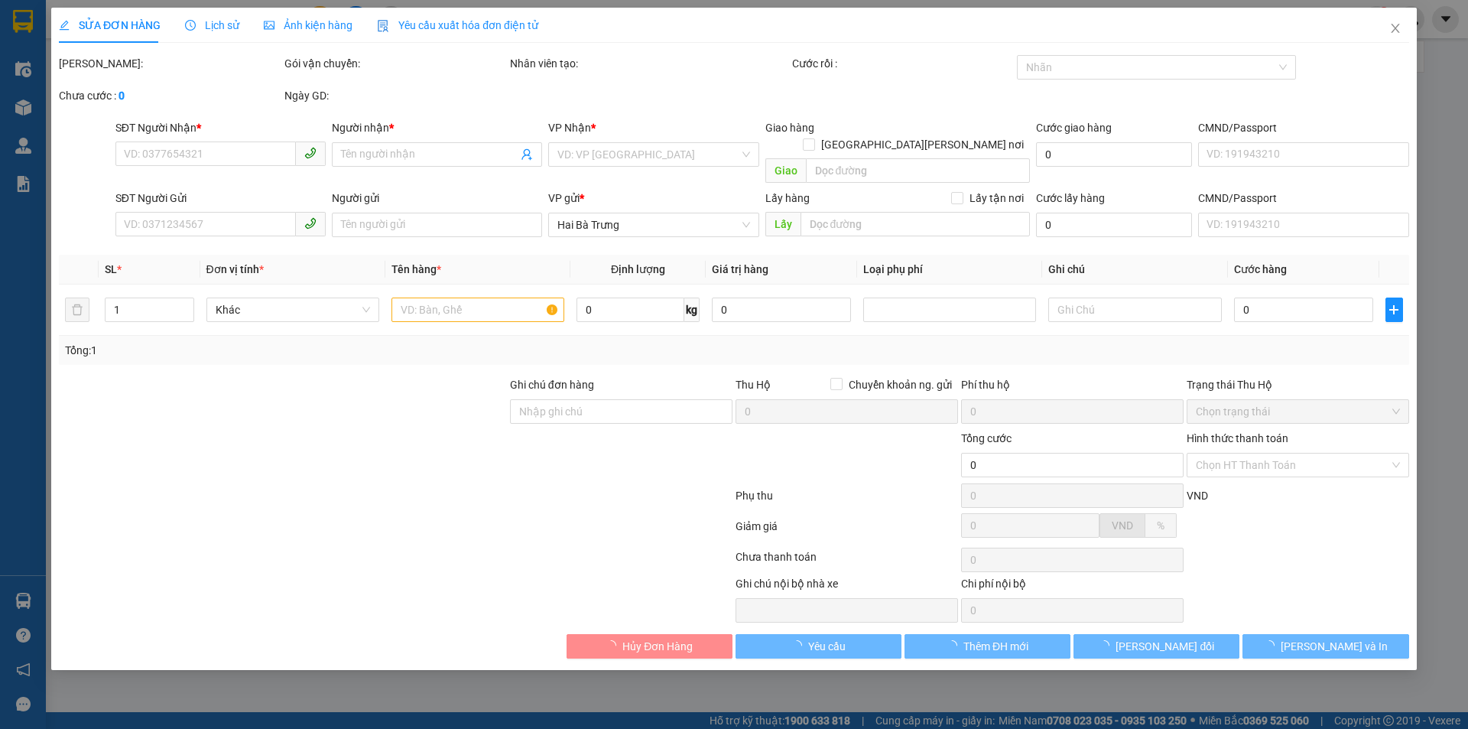
type input "0949410909"
type input "[PERSON_NAME]"
type input "HBT0708250148"
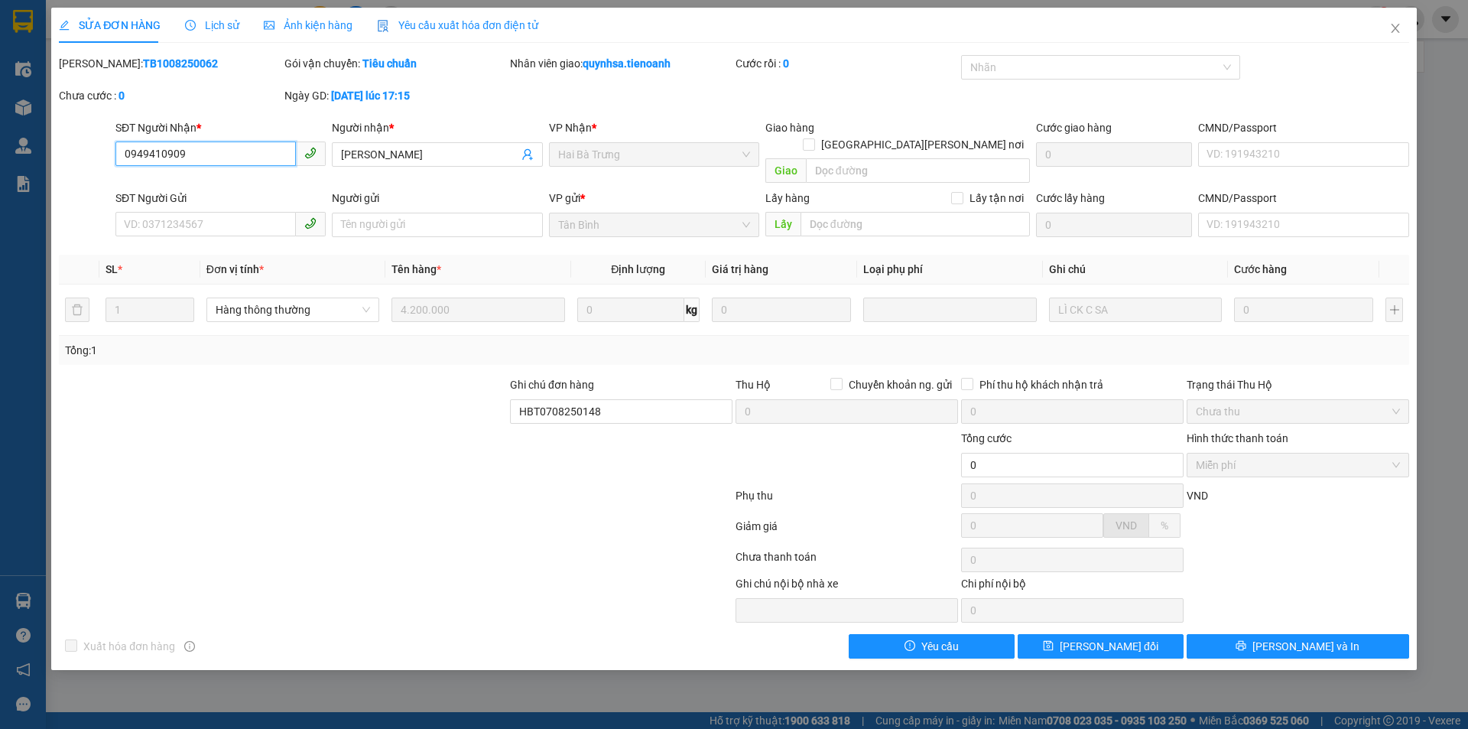
click at [232, 163] on input "0949410909" at bounding box center [205, 153] width 180 height 24
click at [231, 163] on input "0949410909" at bounding box center [205, 153] width 180 height 24
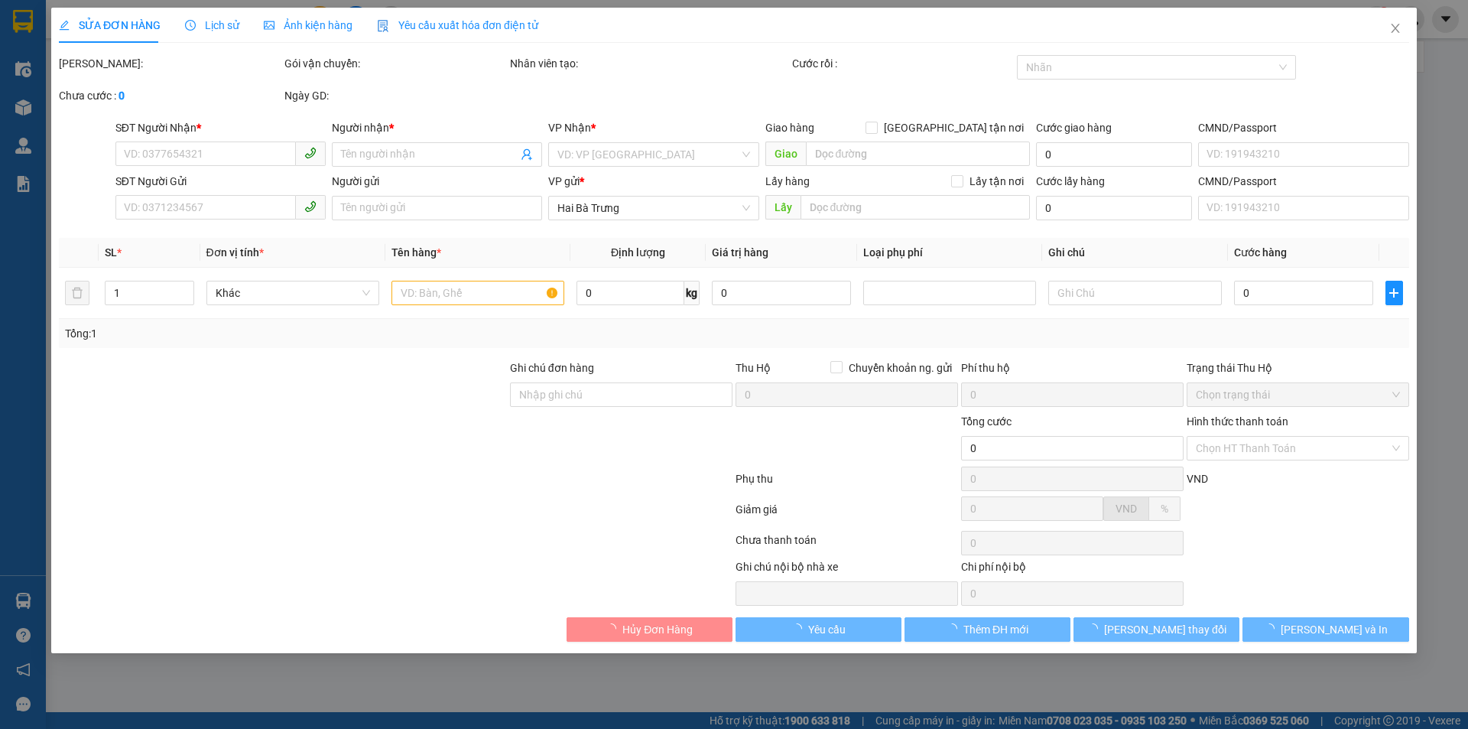
click at [187, 28] on div "SỬA ĐƠN HÀNG Lịch sử Ảnh kiện hàng Yêu cầu xuất hóa đơn điện tử Total Paid Fee …" at bounding box center [734, 364] width 1468 height 729
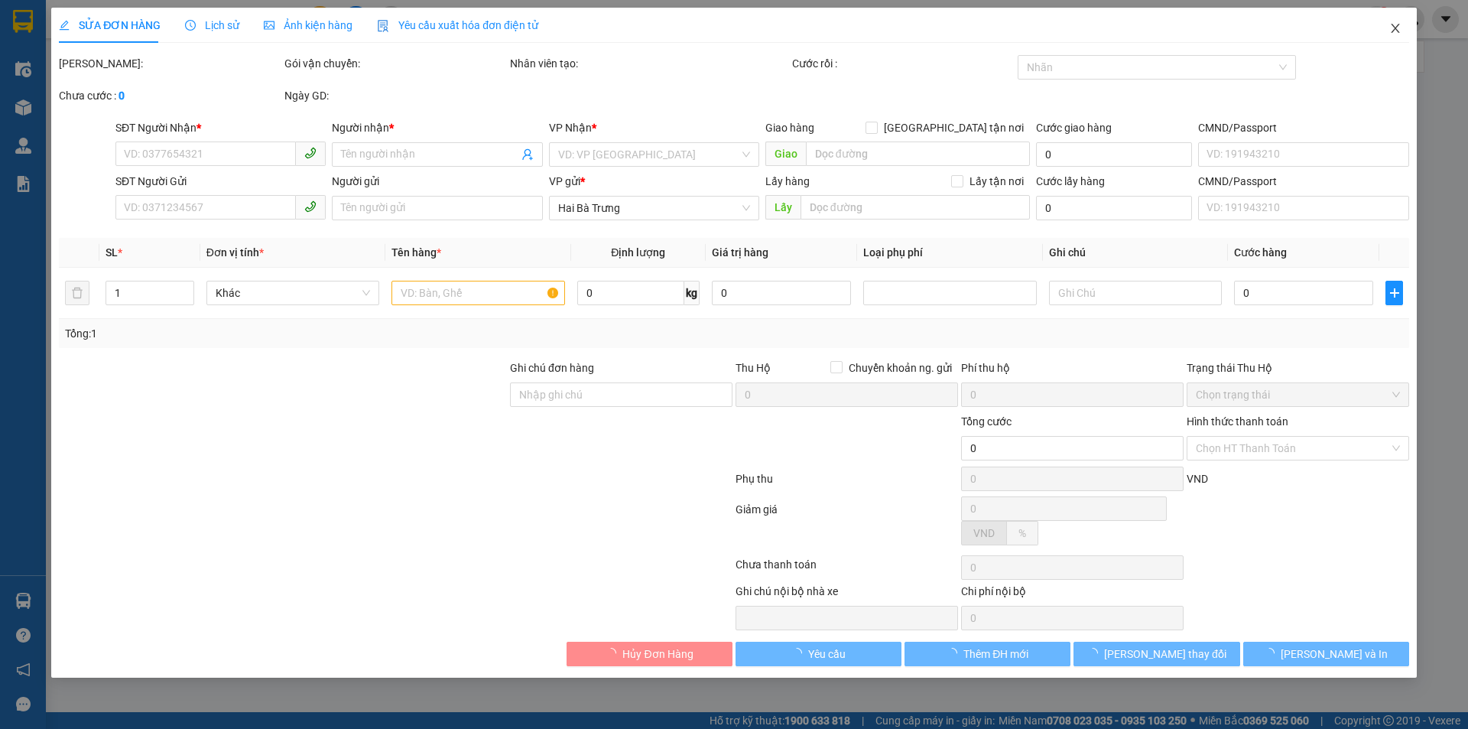
type input "0949410909"
type input "[PERSON_NAME]"
type input "HBT0708250148"
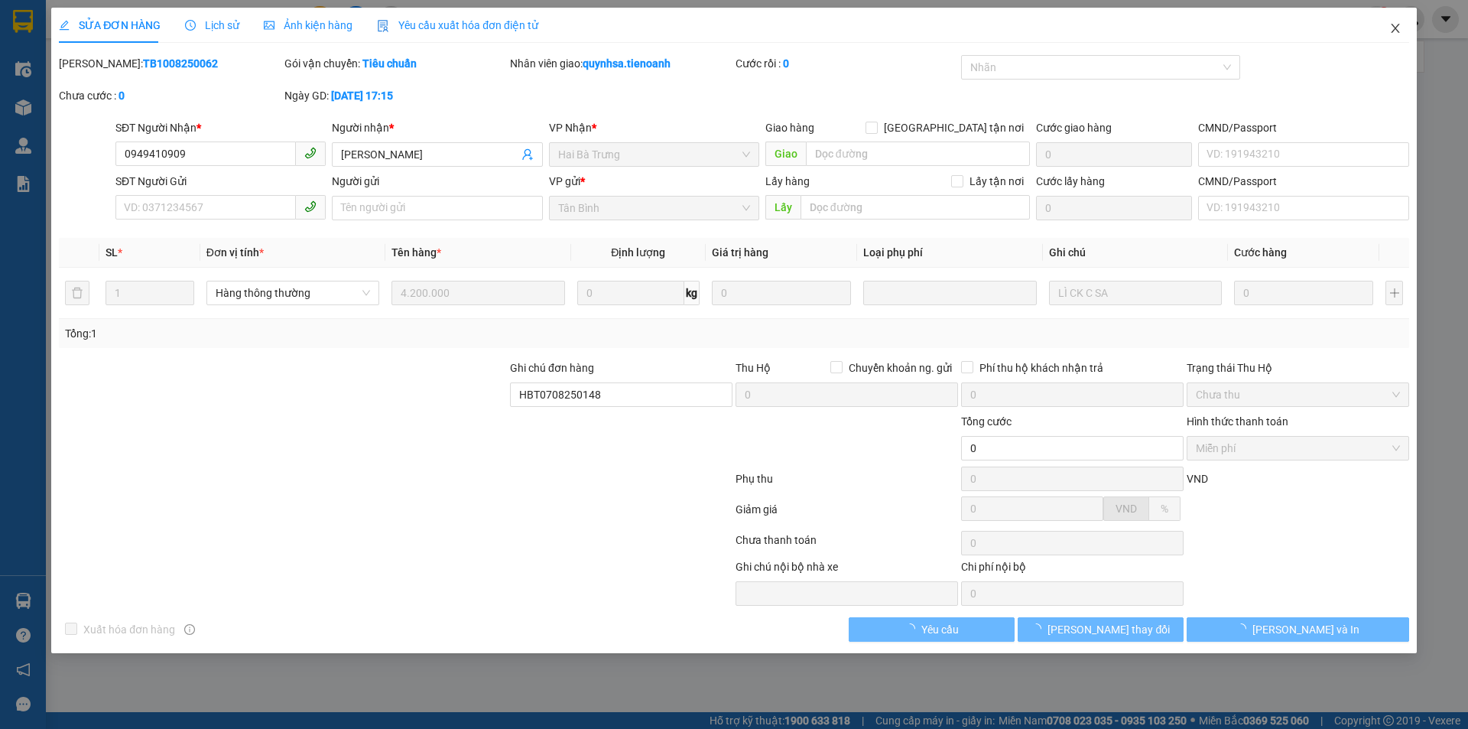
click at [1399, 26] on icon "close" at bounding box center [1395, 28] width 12 height 12
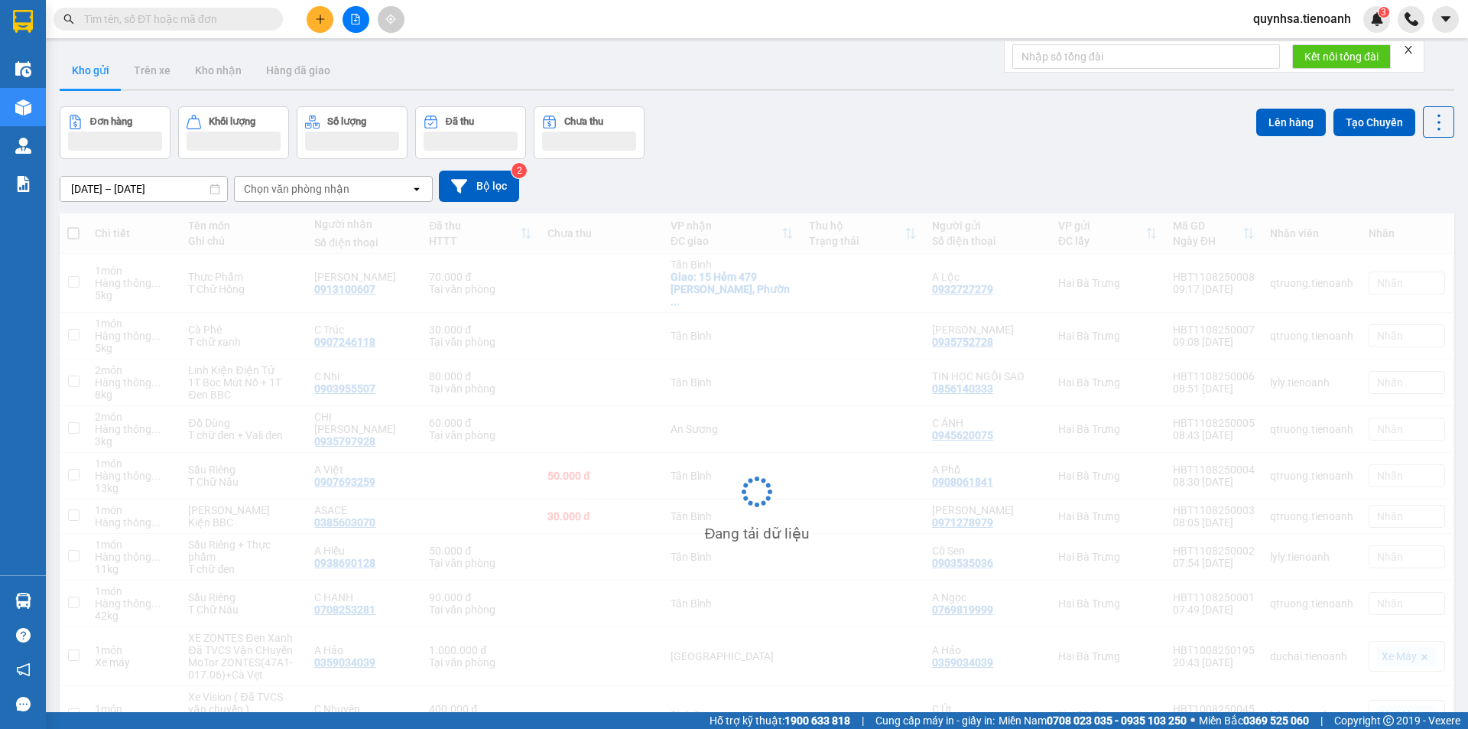
click at [223, 22] on input "text" at bounding box center [174, 19] width 180 height 17
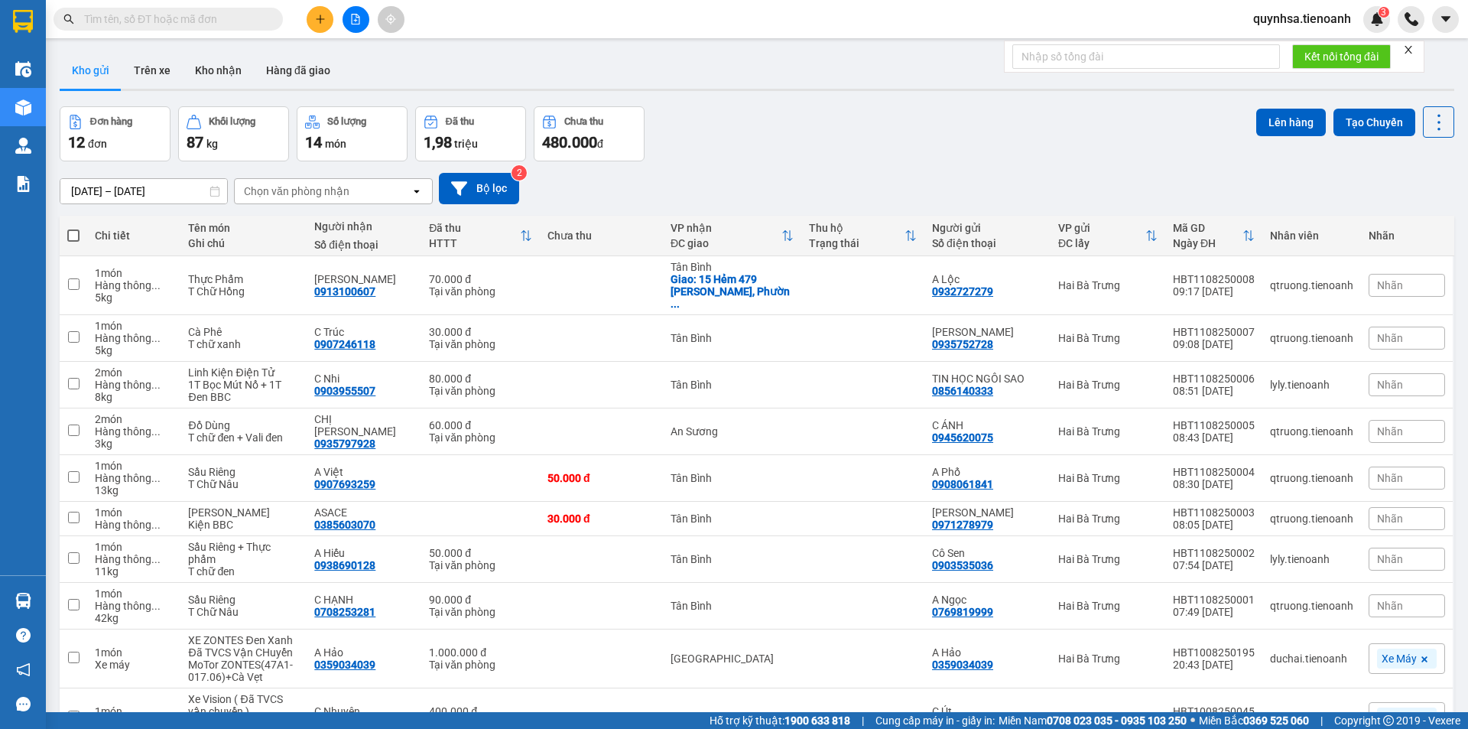
paste input "0949410909"
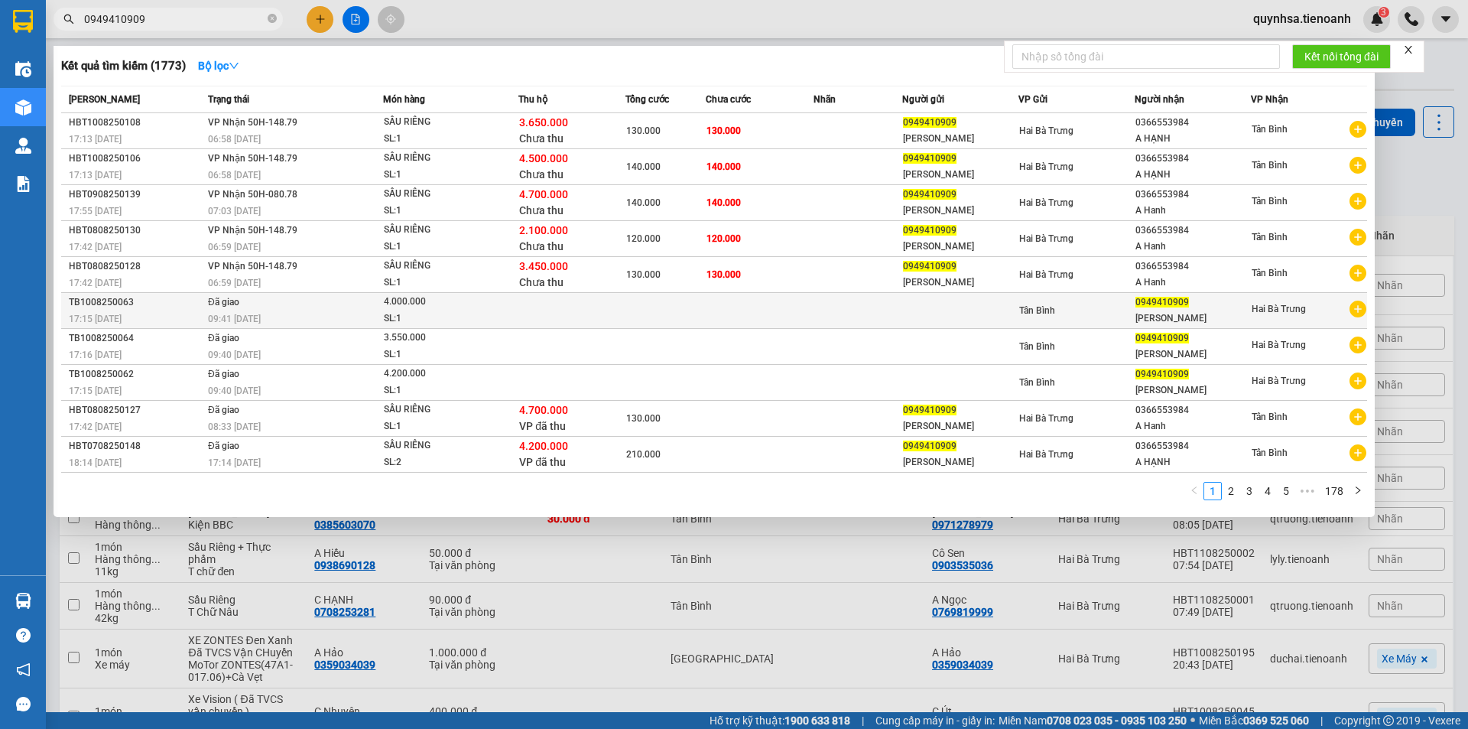
type input "0949410909"
click at [498, 312] on div "SL: 1" at bounding box center [441, 318] width 115 height 17
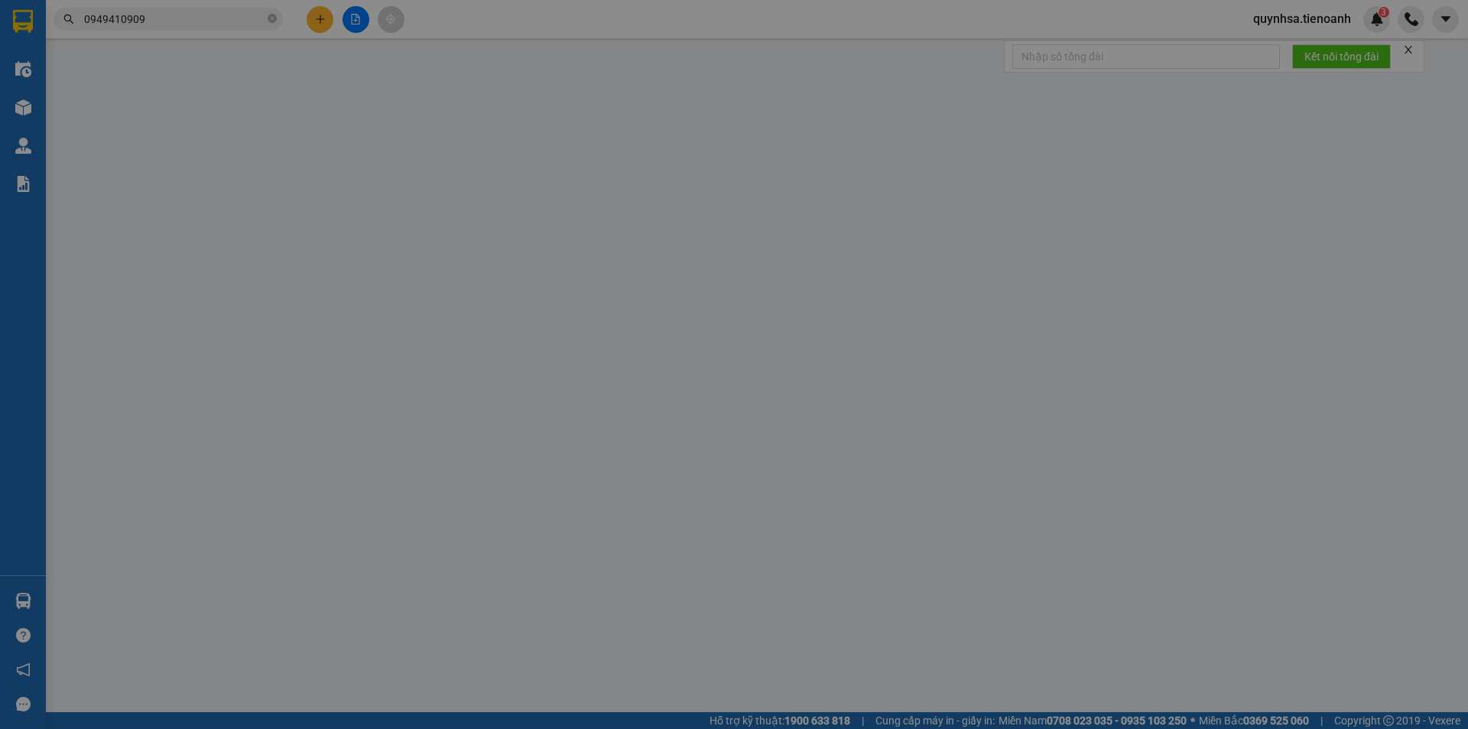
type input "0949410909"
type input "[PERSON_NAME]"
type input "HBT0708250147"
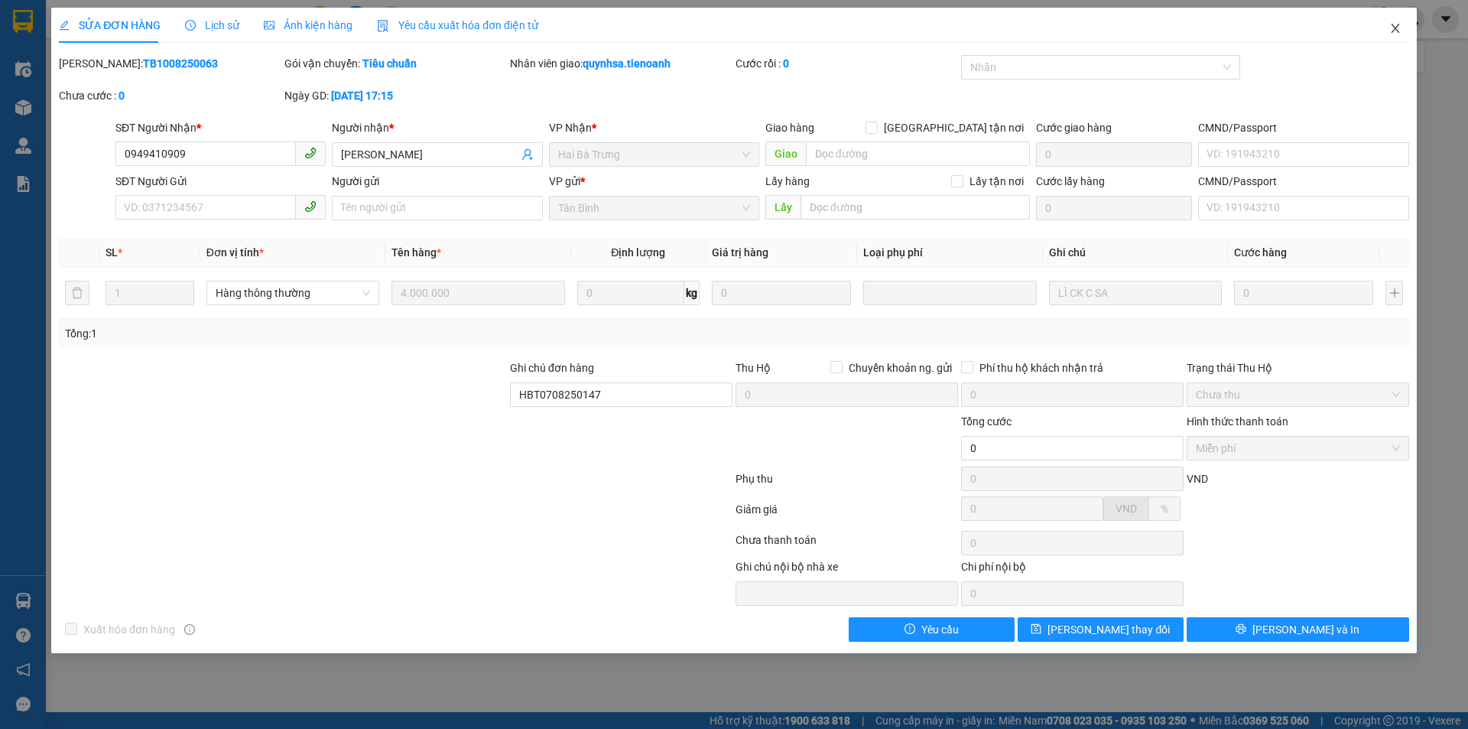
click at [1387, 28] on span "Close" at bounding box center [1395, 29] width 43 height 43
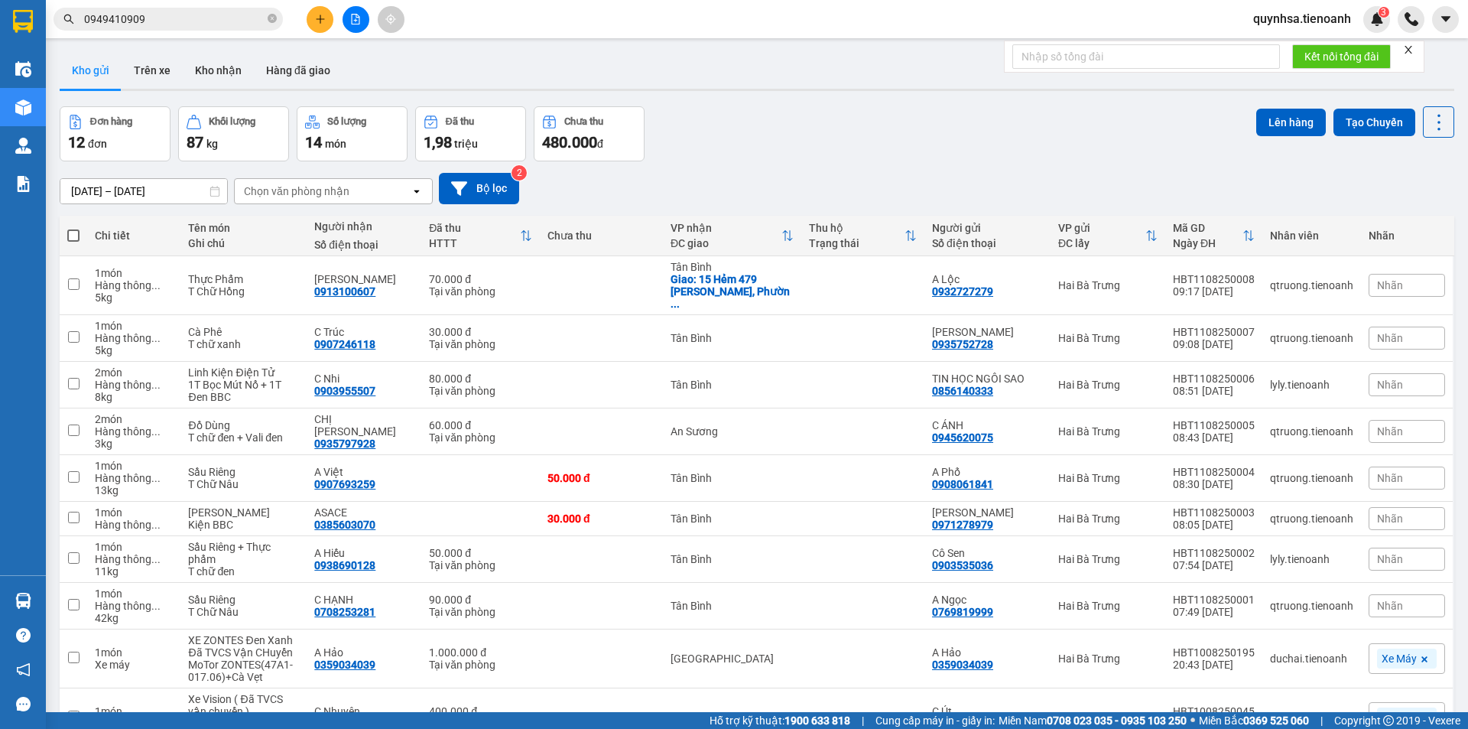
click at [233, 10] on span "0949410909" at bounding box center [168, 19] width 229 height 23
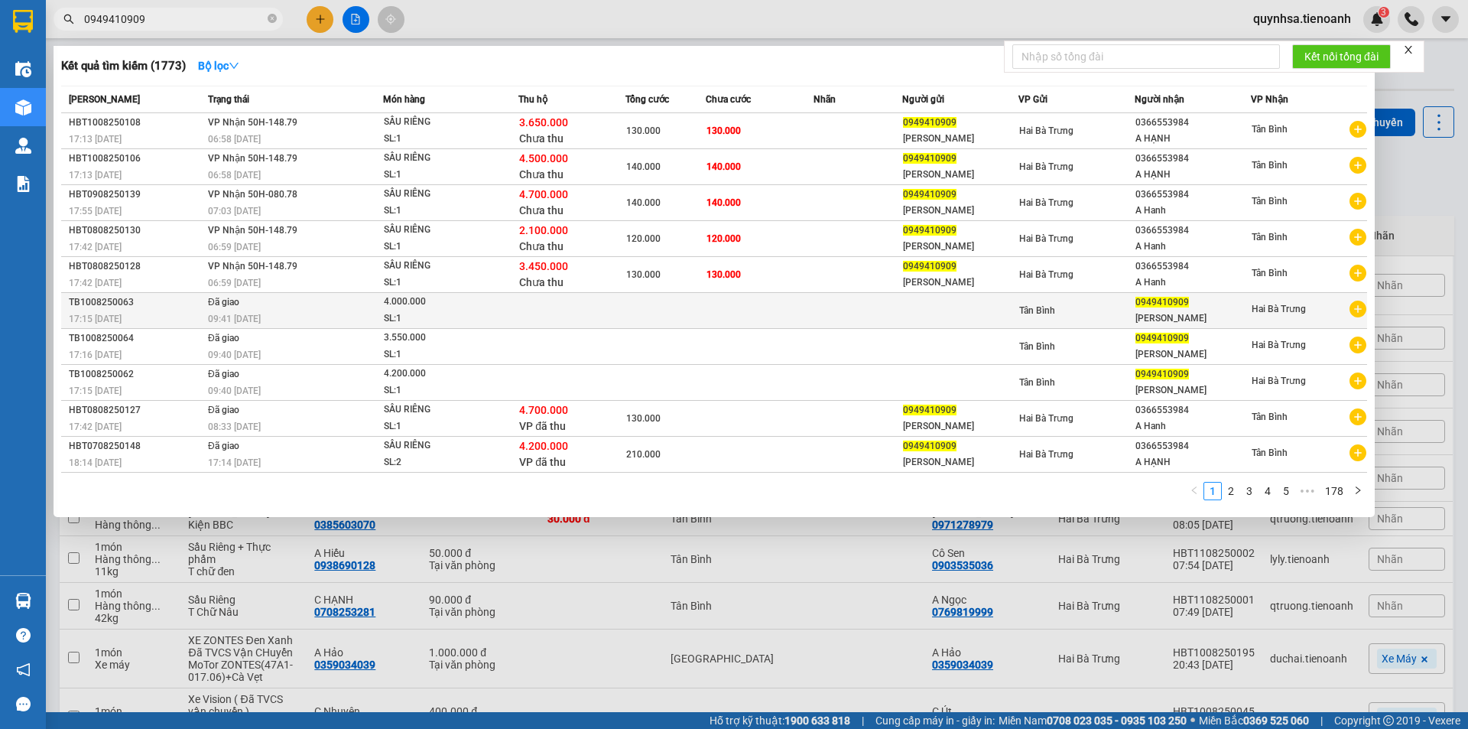
click at [401, 312] on div "SL: 1" at bounding box center [441, 318] width 115 height 17
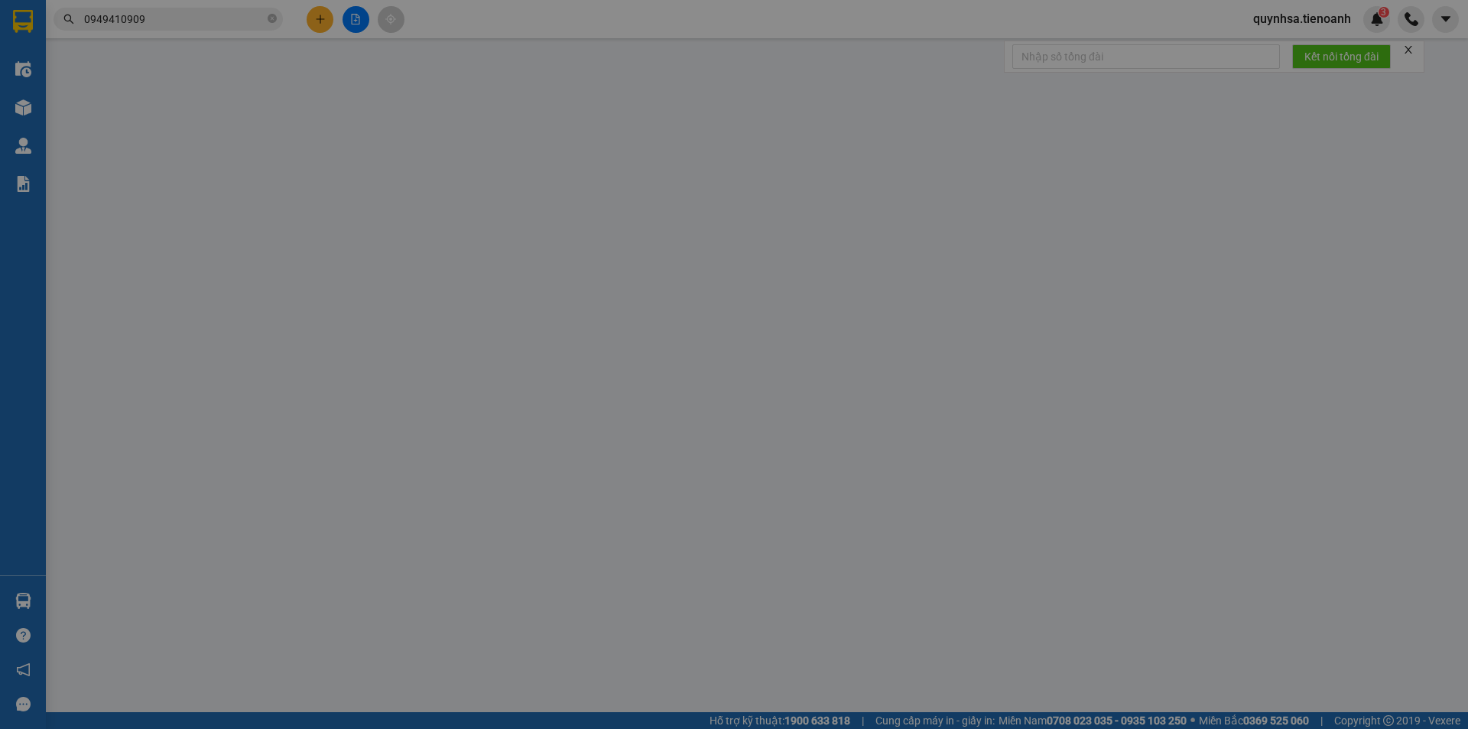
type input "0949410909"
type input "[PERSON_NAME]"
type input "HBT0708250147"
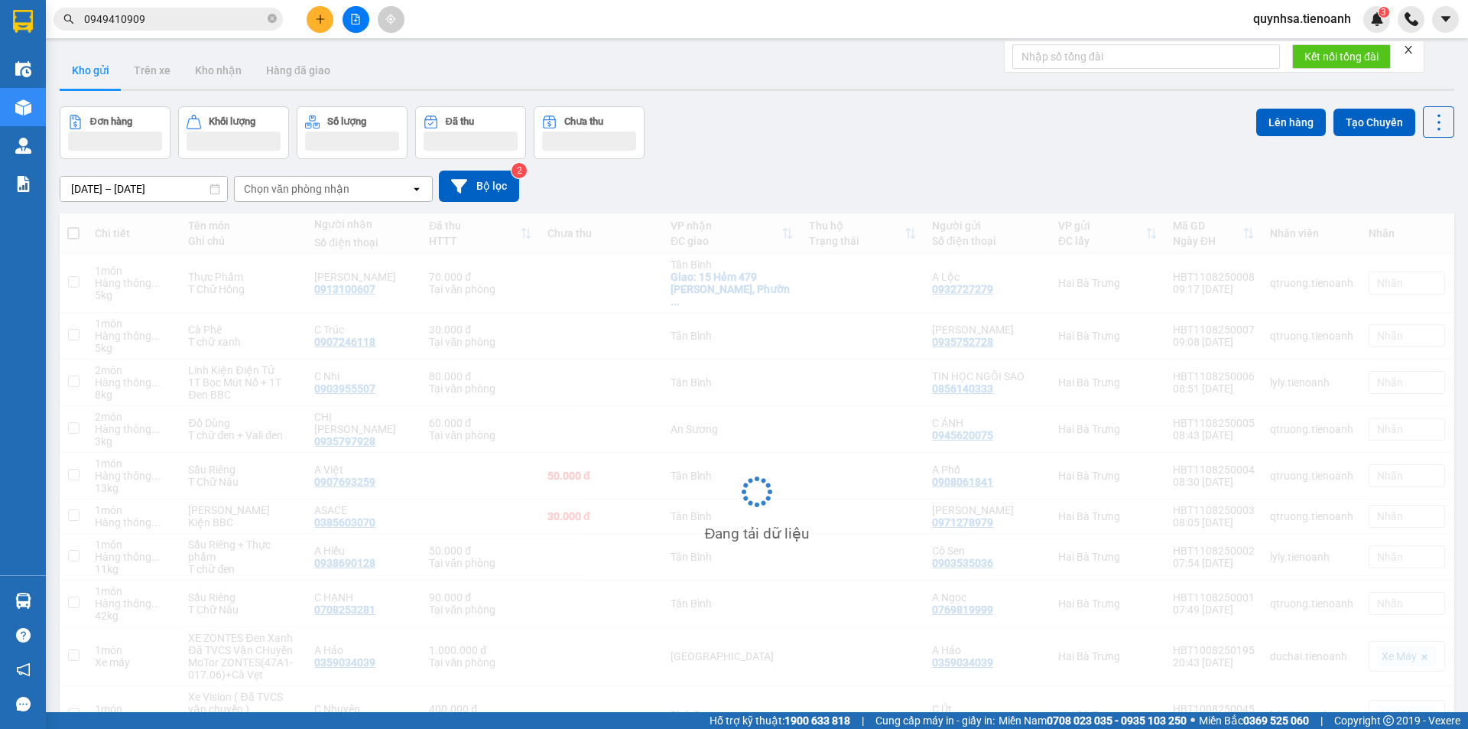
click at [194, 20] on input "0949410909" at bounding box center [174, 19] width 180 height 17
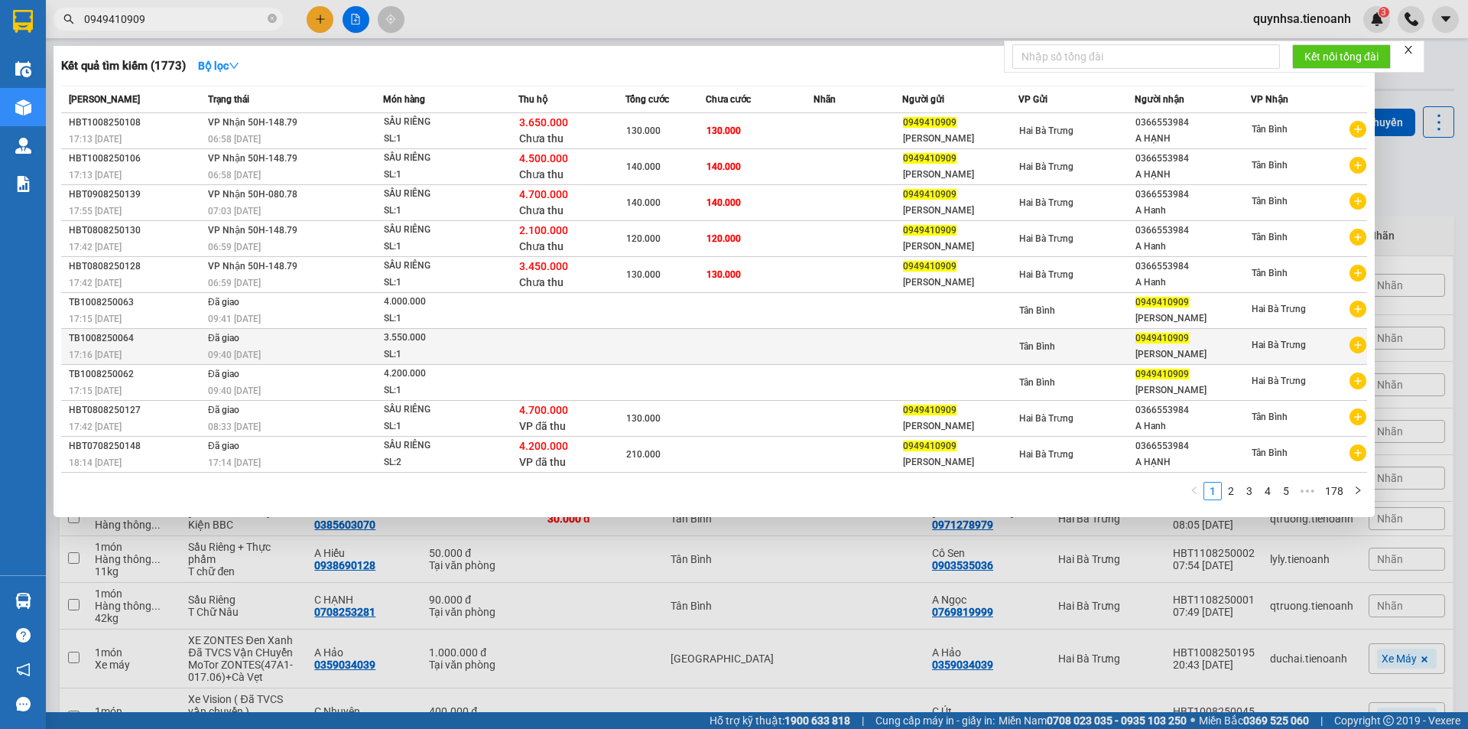
click at [432, 344] on div "3.550.000" at bounding box center [441, 337] width 115 height 17
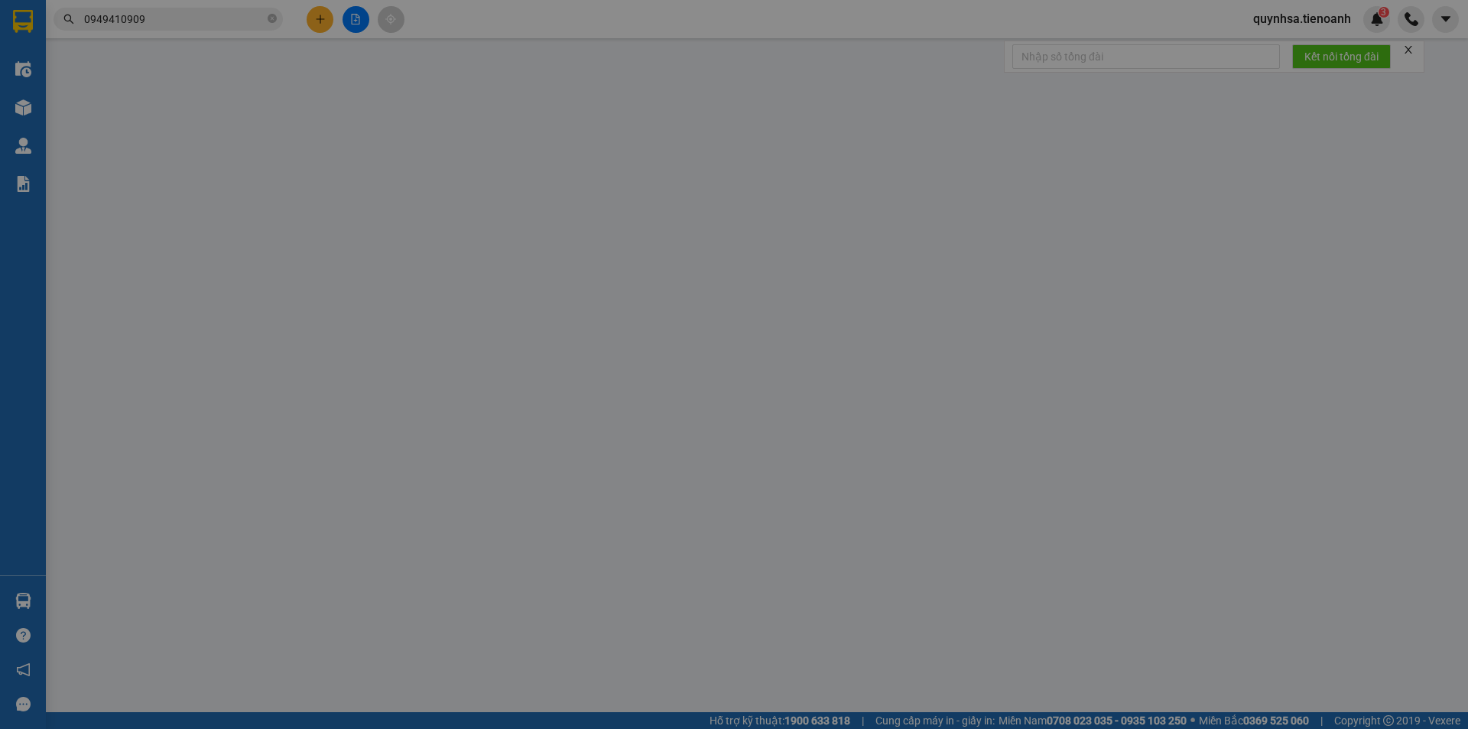
type input "0949410909"
type input "[PERSON_NAME]"
type input "HBT0708250146"
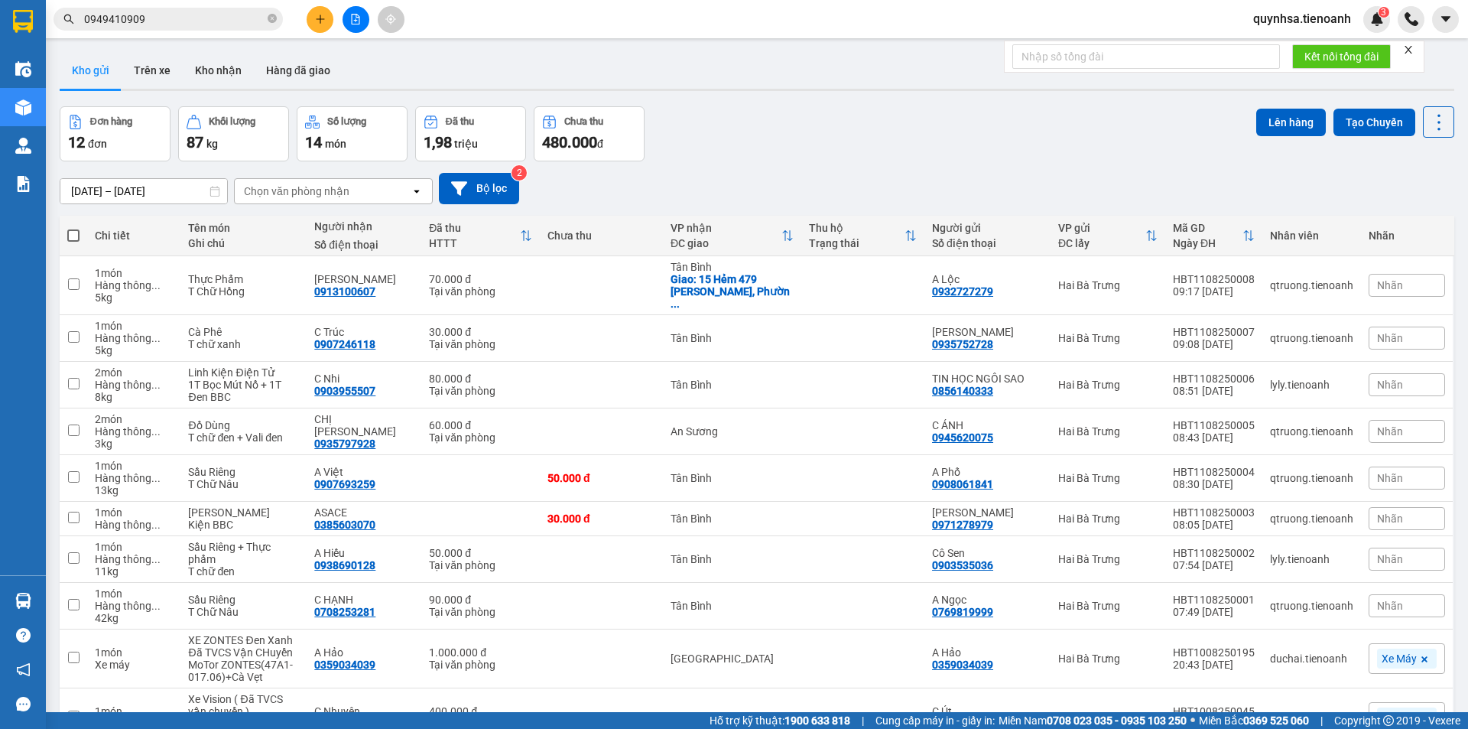
click at [168, 15] on input "0949410909" at bounding box center [174, 19] width 180 height 17
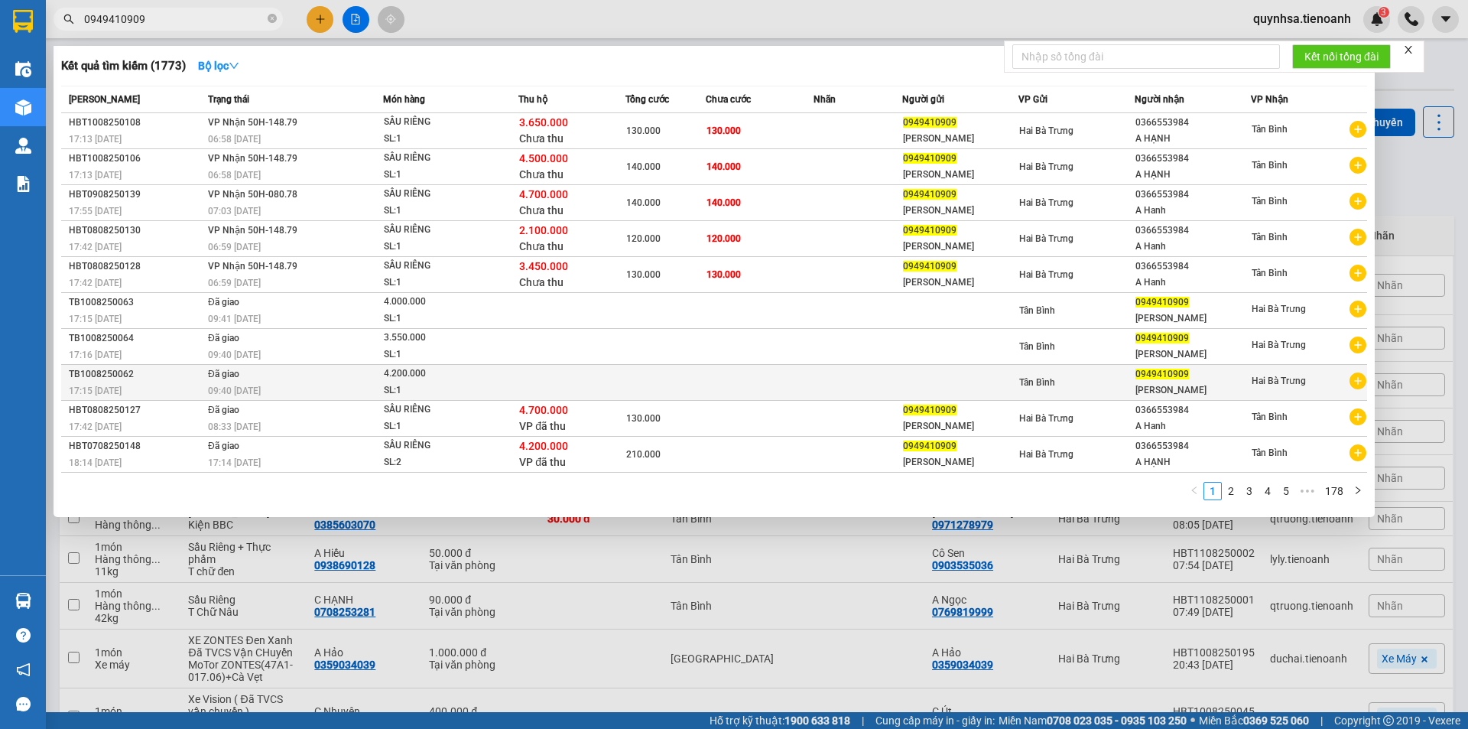
click at [483, 378] on div "4.200.000" at bounding box center [441, 373] width 115 height 17
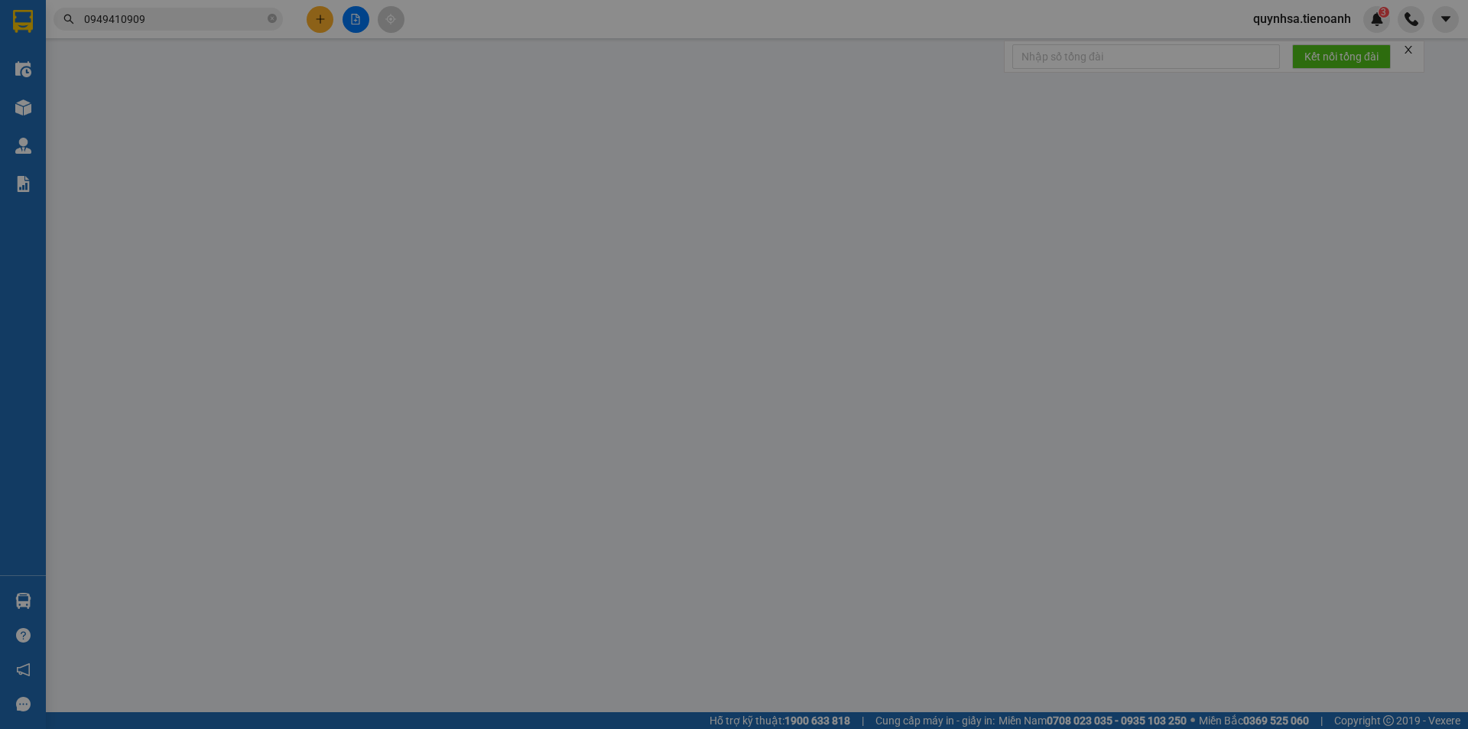
type input "0949410909"
type input "[PERSON_NAME]"
type input "HBT0708250148"
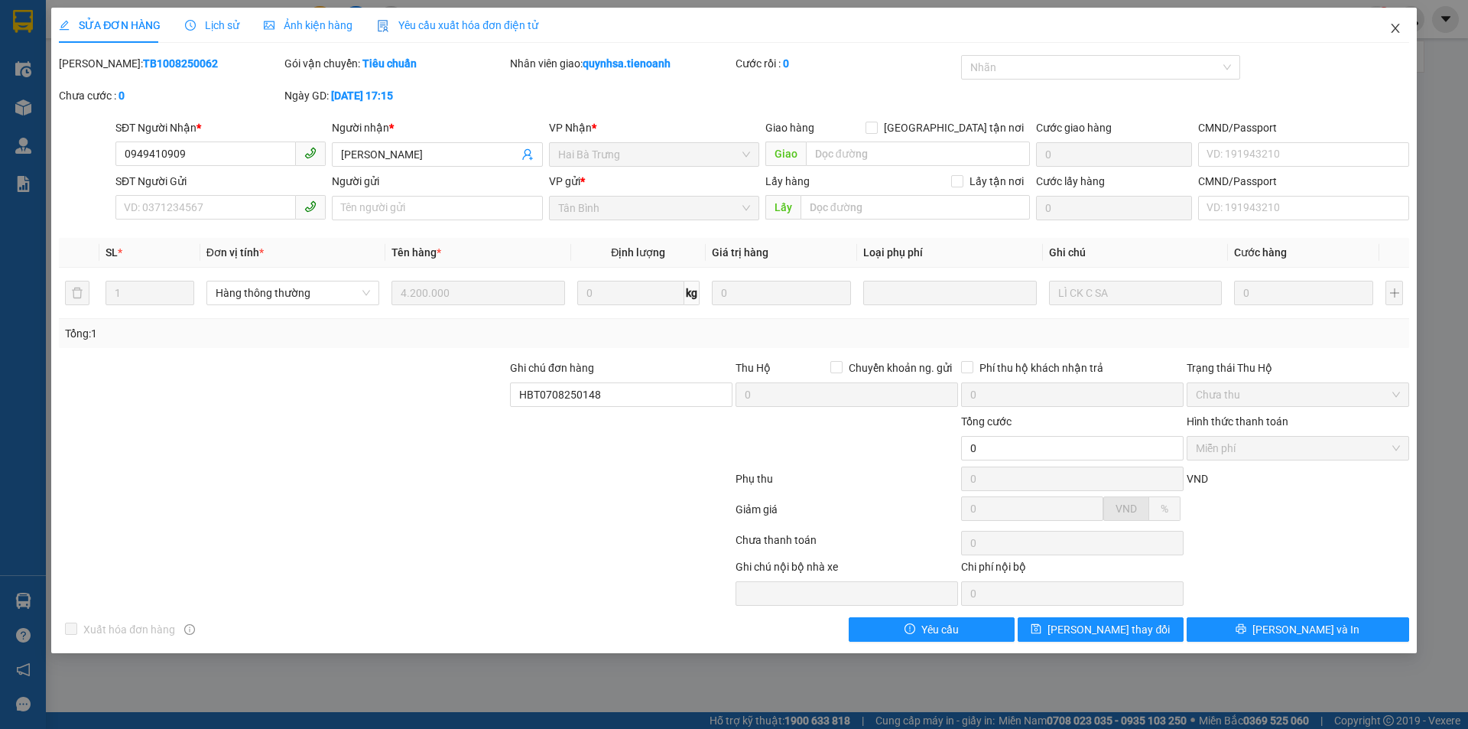
click at [1404, 28] on span "Close" at bounding box center [1395, 29] width 43 height 43
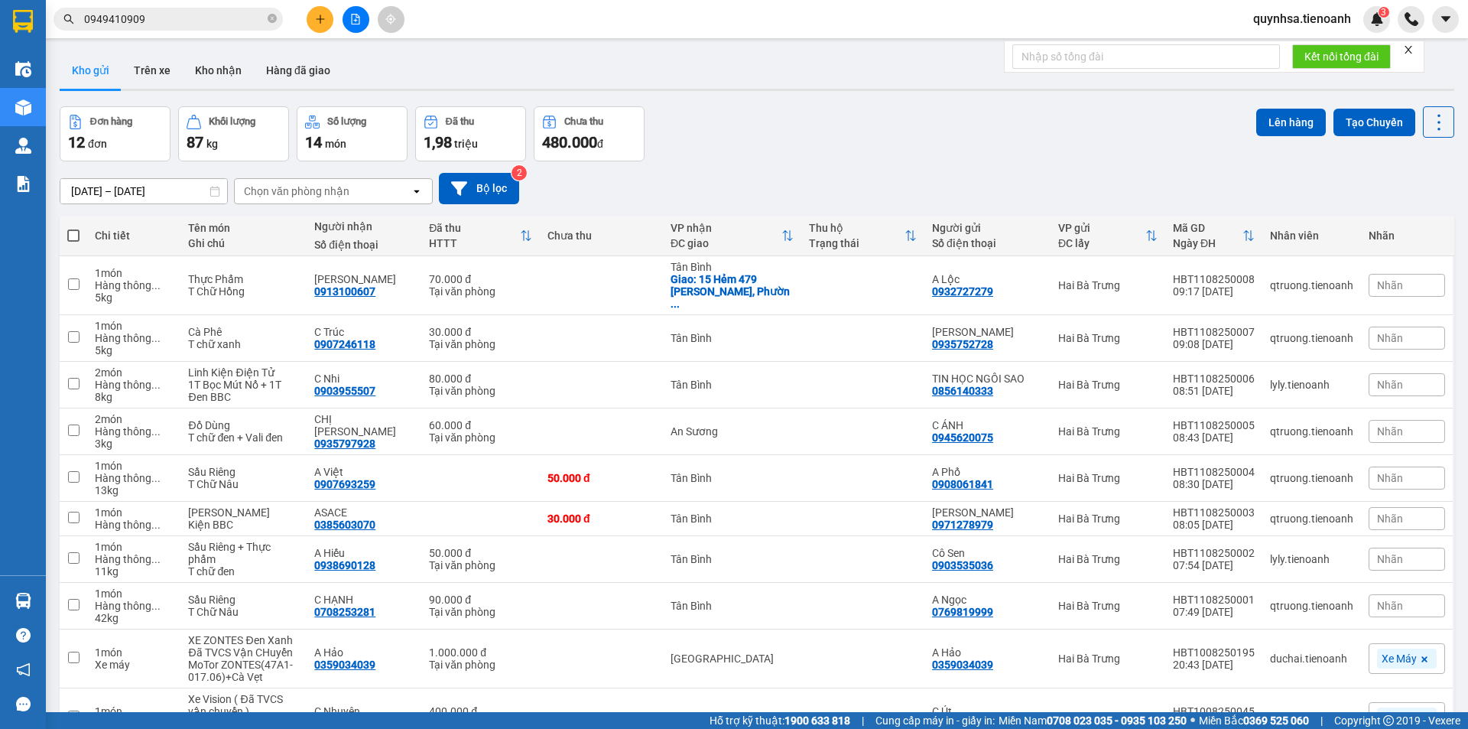
click at [1305, 23] on span "quynhsa.tienoanh" at bounding box center [1302, 18] width 122 height 19
click at [1287, 45] on span "Đăng xuất" at bounding box center [1308, 47] width 89 height 17
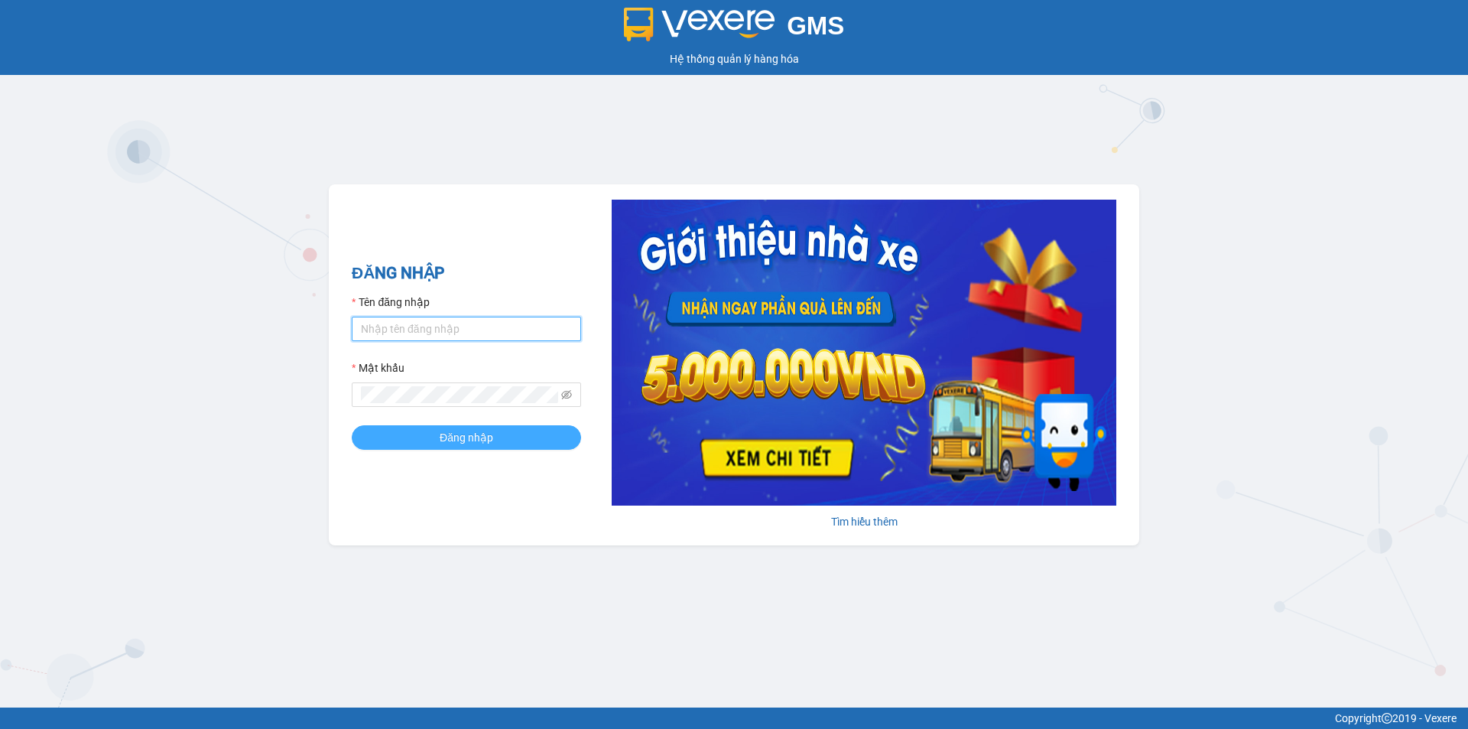
type input "vidiu.tienoanh"
click at [469, 429] on span "Đăng nhập" at bounding box center [467, 437] width 54 height 17
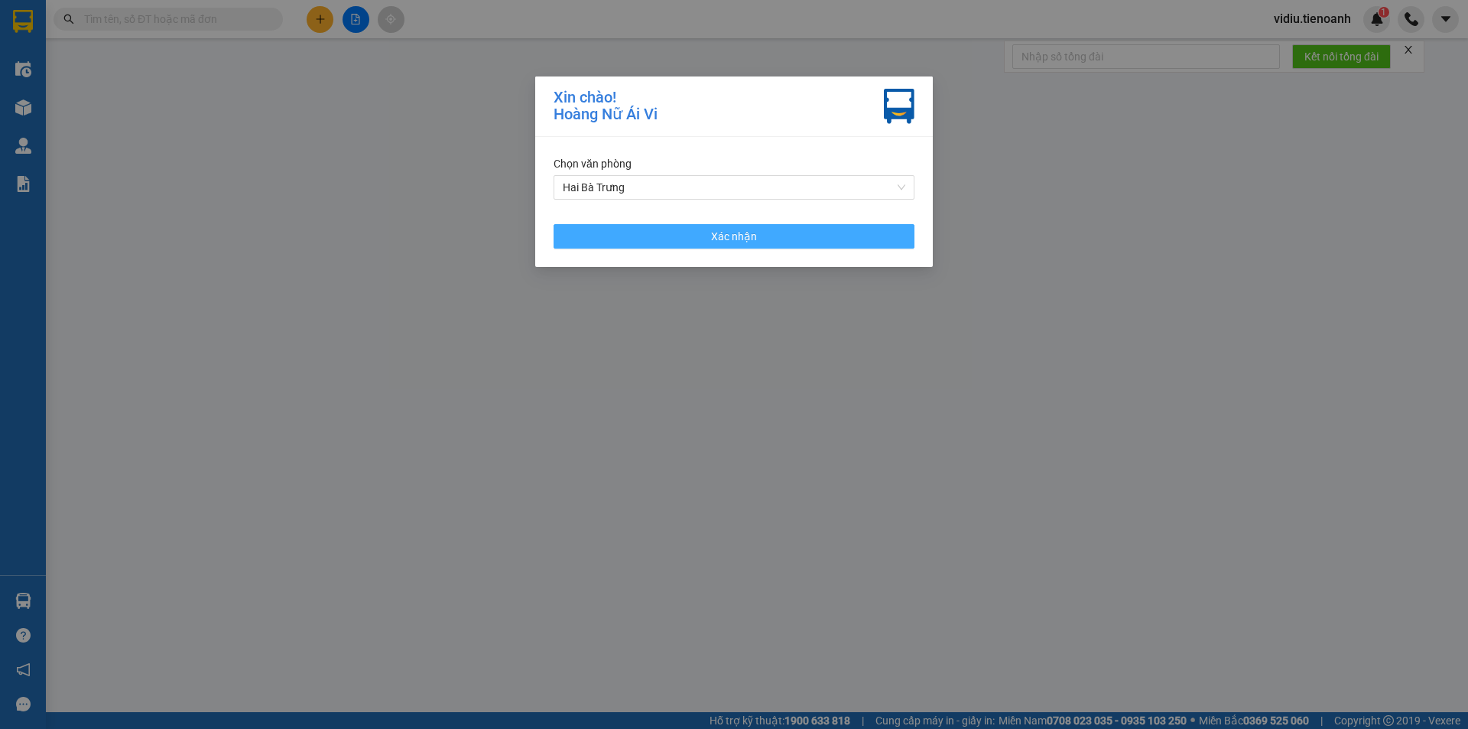
click at [734, 228] on span "Xác nhận" at bounding box center [734, 236] width 46 height 17
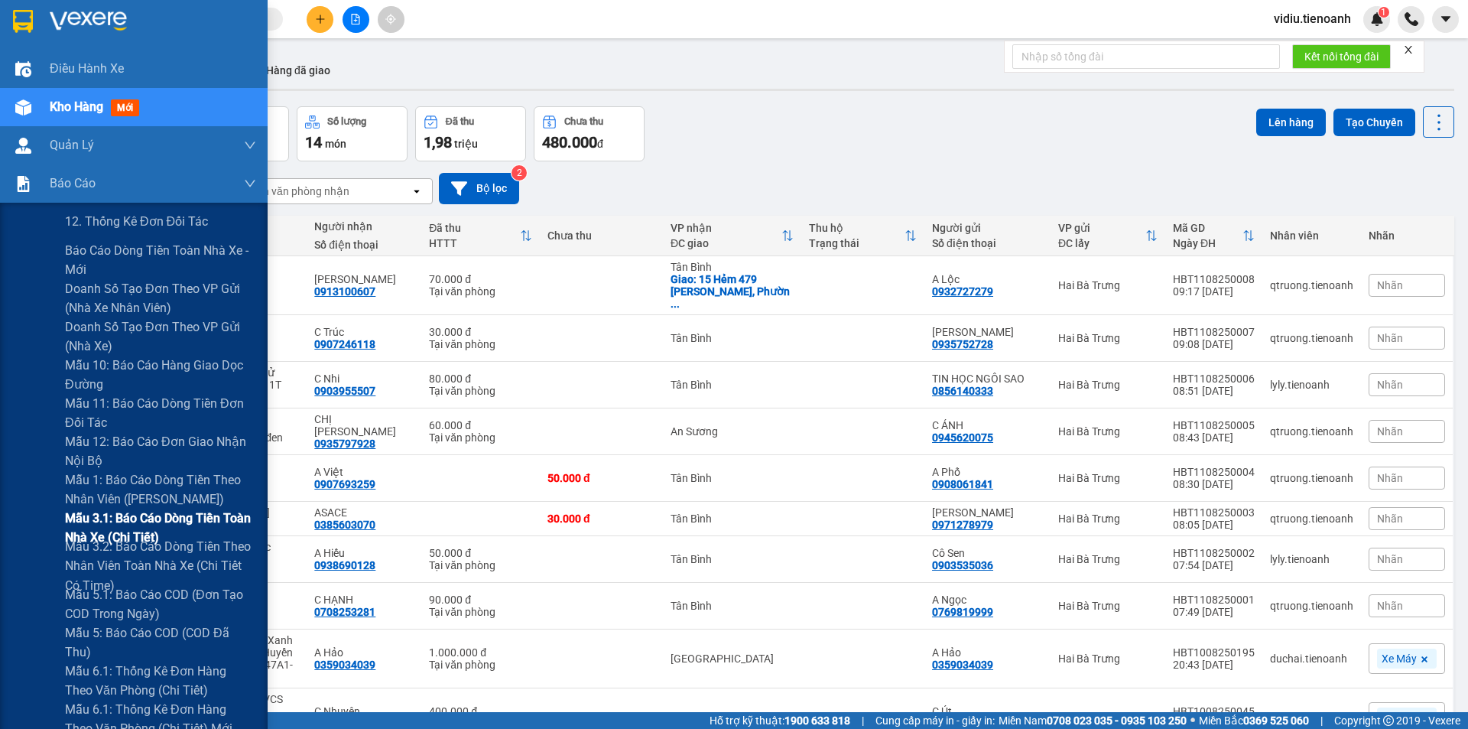
click at [131, 520] on span "Mẫu 3.1: Báo cáo dòng tiền toàn nhà xe (Chi Tiết)" at bounding box center [160, 527] width 191 height 38
